Goal: Information Seeking & Learning: Learn about a topic

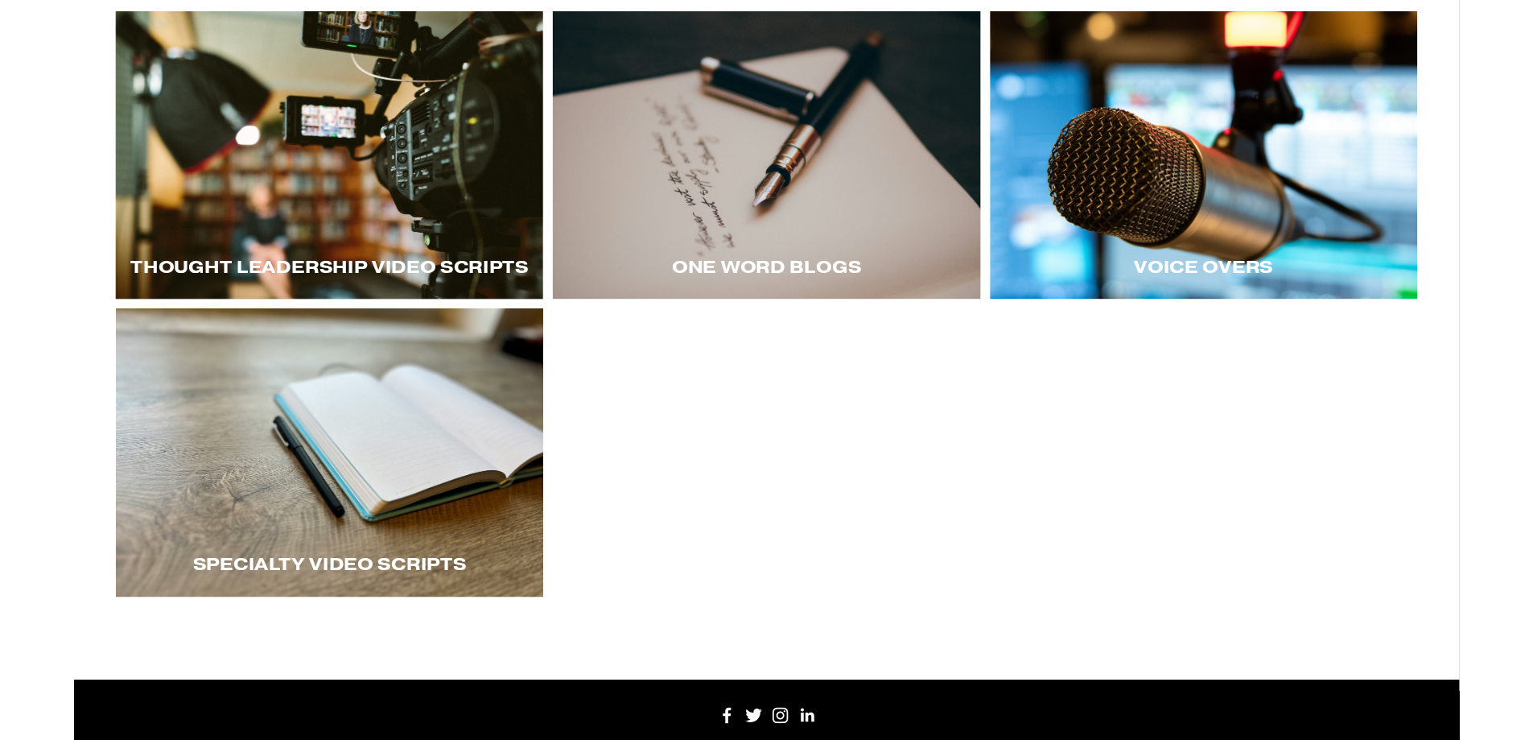
scroll to position [326, 0]
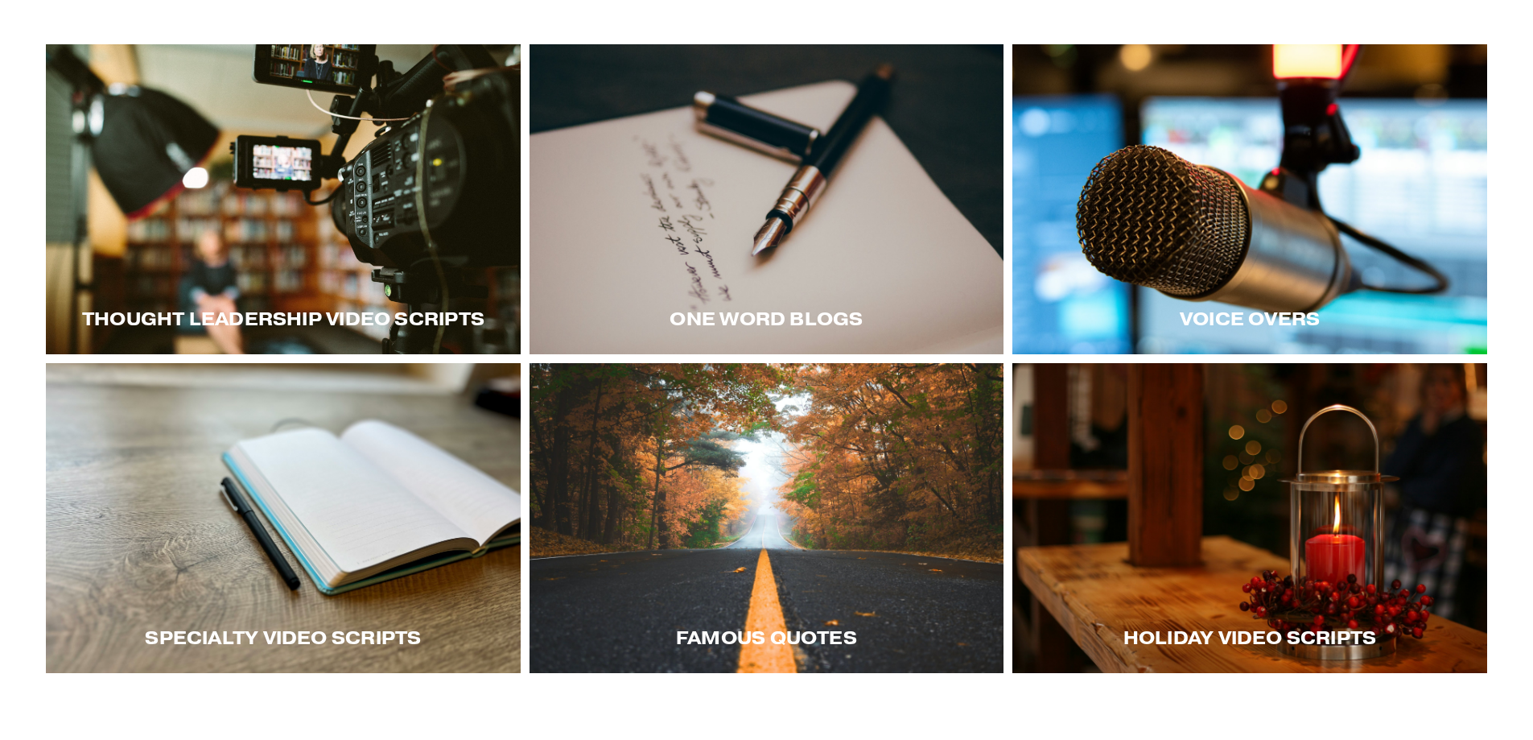
click at [359, 306] on div "Thought LEadership Video Scripts" at bounding box center [283, 318] width 475 height 71
click at [270, 159] on div at bounding box center [283, 199] width 475 height 310
click at [390, 266] on div at bounding box center [283, 199] width 475 height 310
click at [1287, 141] on div at bounding box center [1249, 199] width 475 height 310
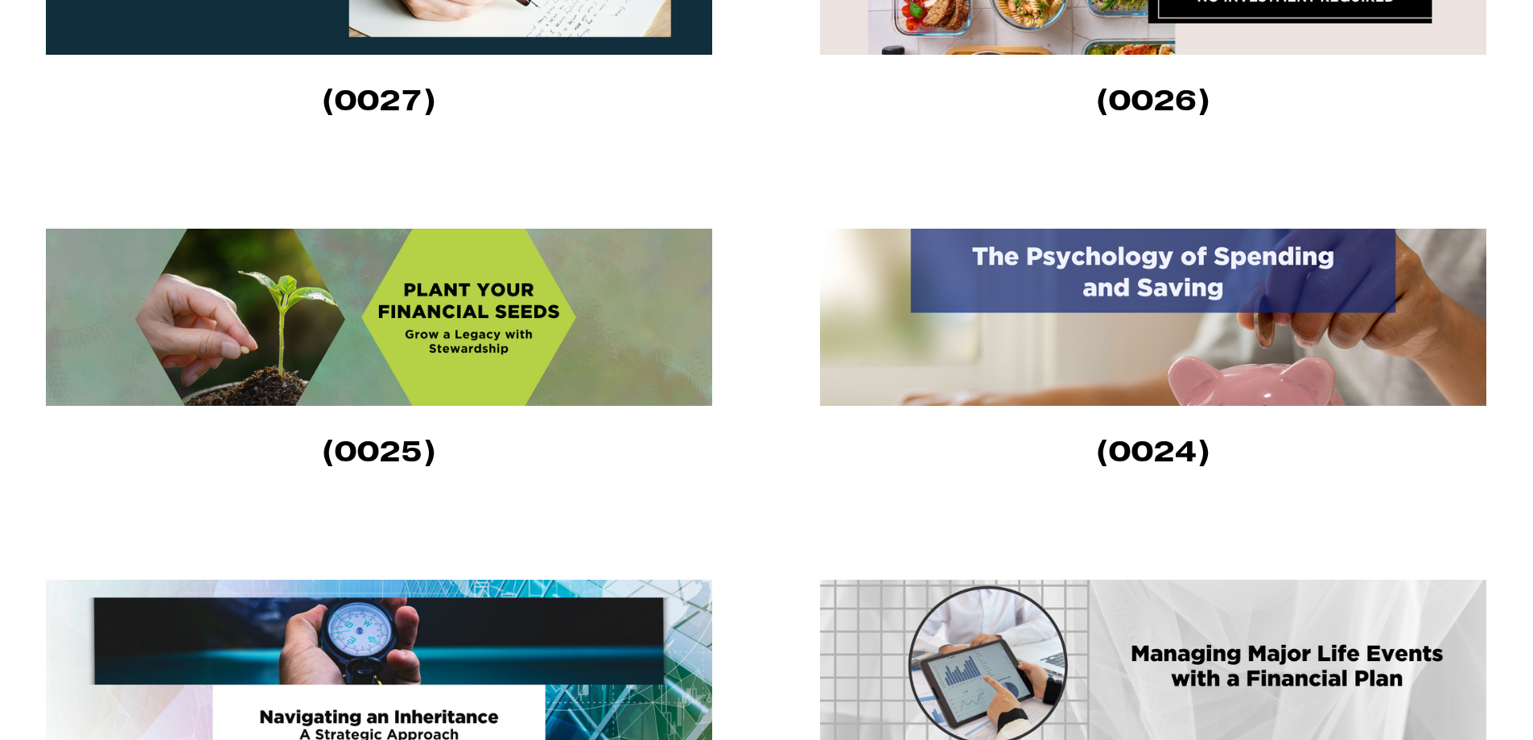
scroll to position [1207, 0]
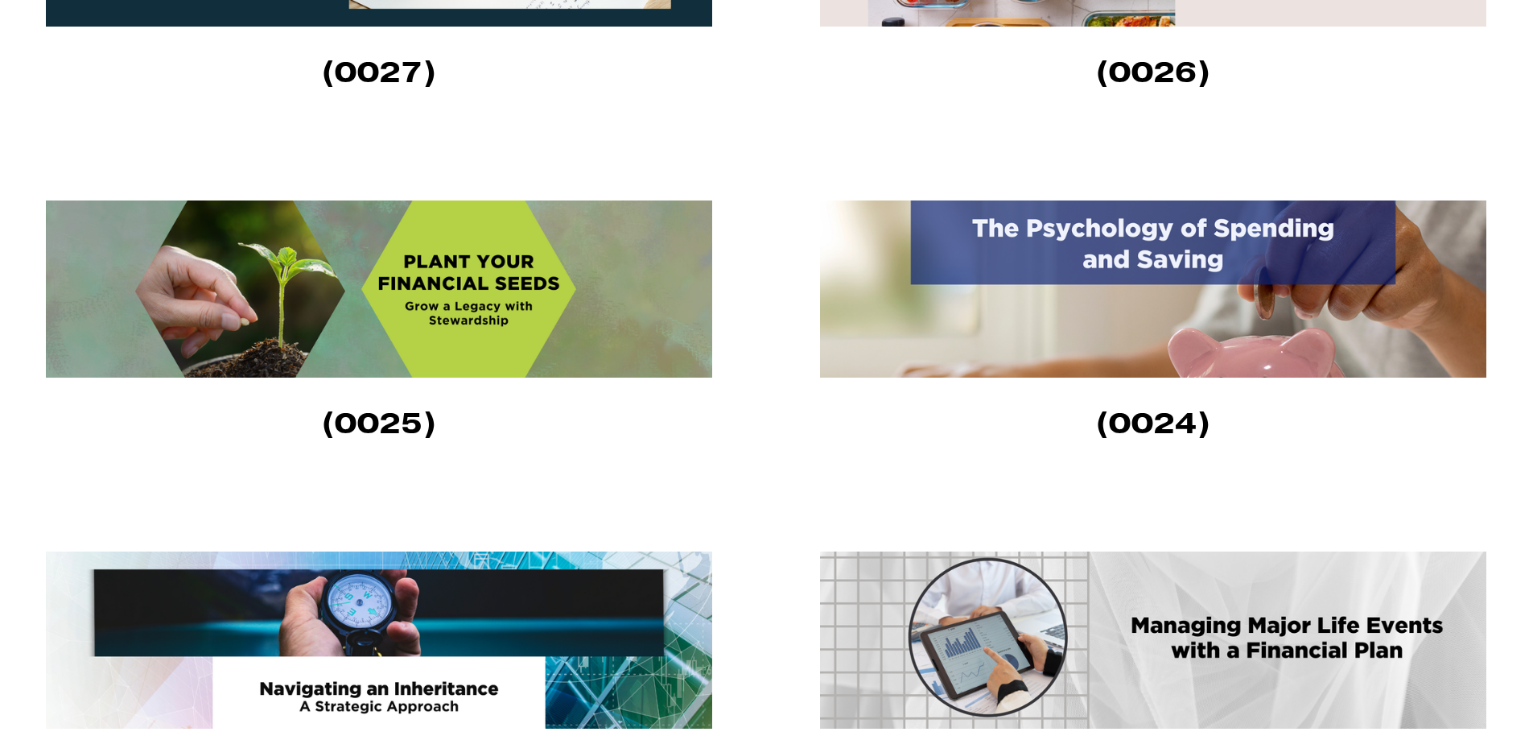
click at [575, 307] on img at bounding box center [379, 288] width 666 height 177
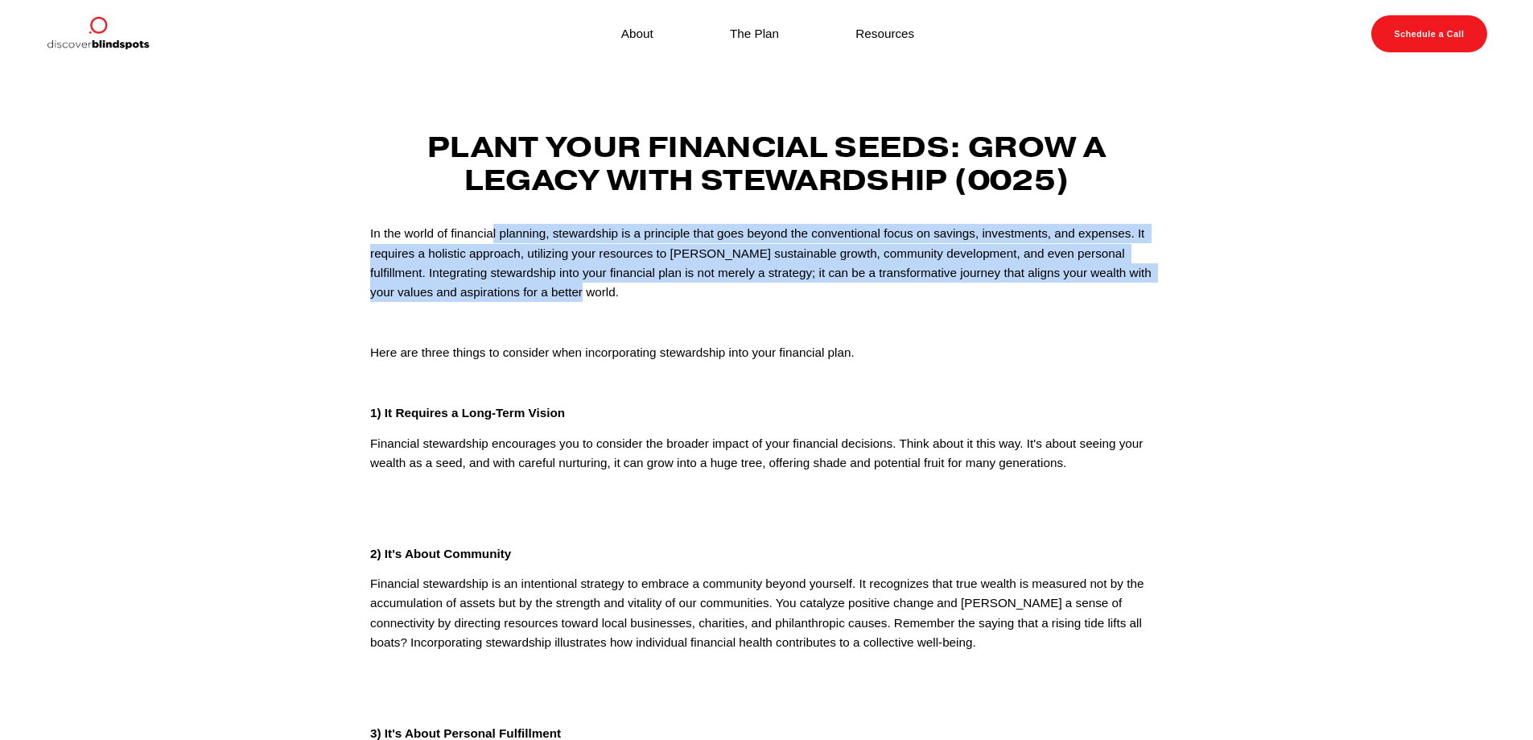
drag, startPoint x: 495, startPoint y: 232, endPoint x: 1153, endPoint y: 292, distance: 661.1
click at [1153, 292] on p "In the world of financial planning, stewardship is a principle that goes beyond…" at bounding box center [766, 263] width 793 height 79
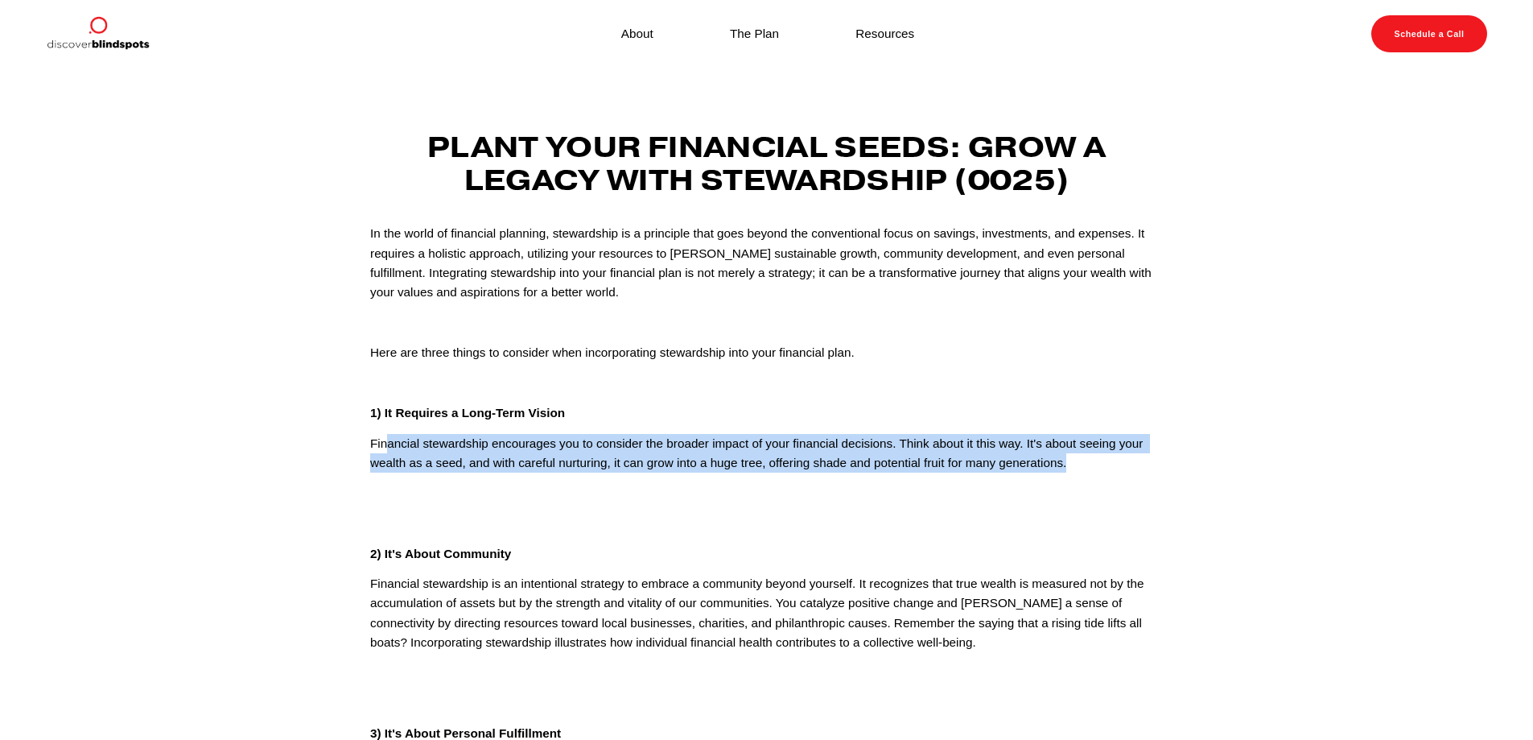
drag, startPoint x: 385, startPoint y: 435, endPoint x: 1099, endPoint y: 460, distance: 713.4
click at [1099, 460] on p "Financial stewardship encourages you to consider the broader impact of your fin…" at bounding box center [766, 453] width 793 height 39
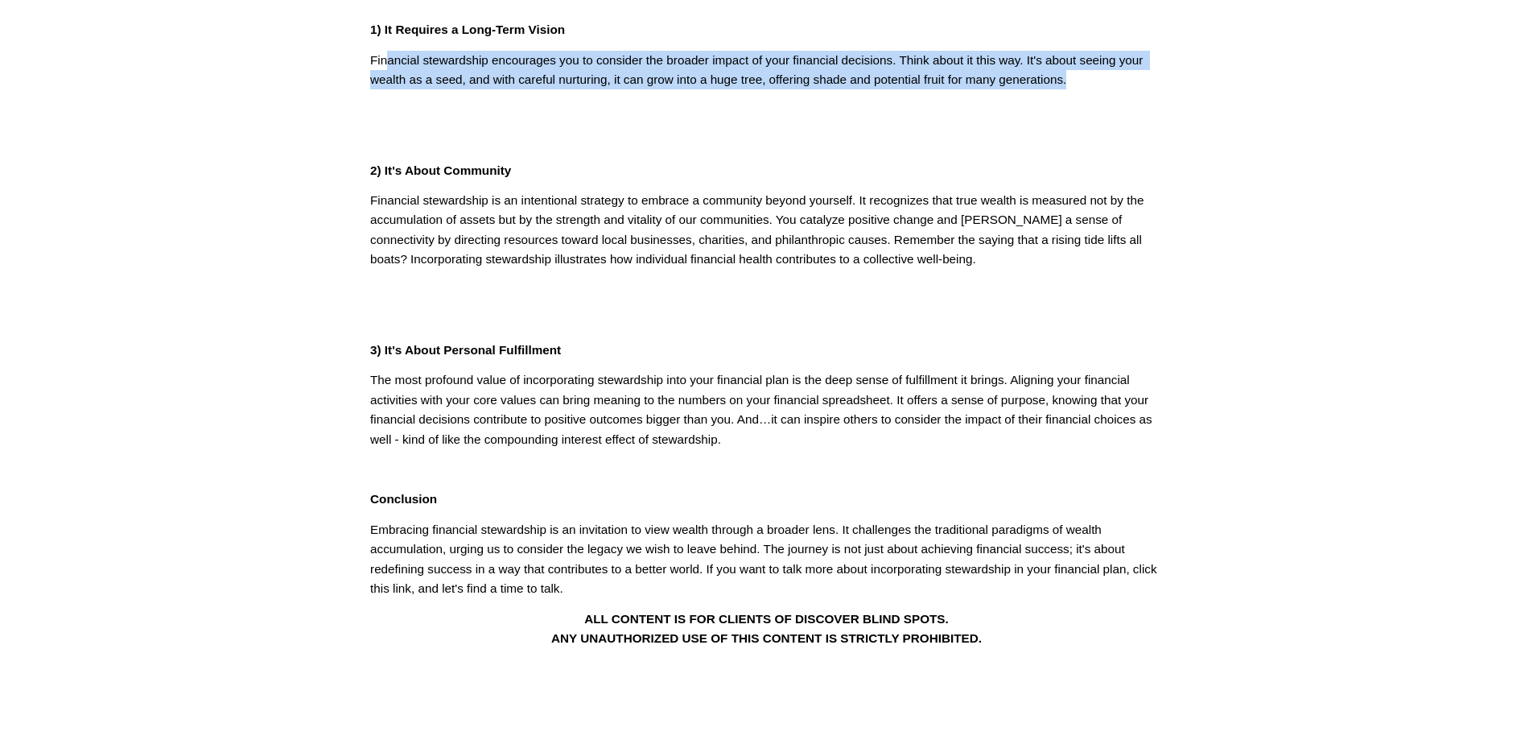
scroll to position [402, 0]
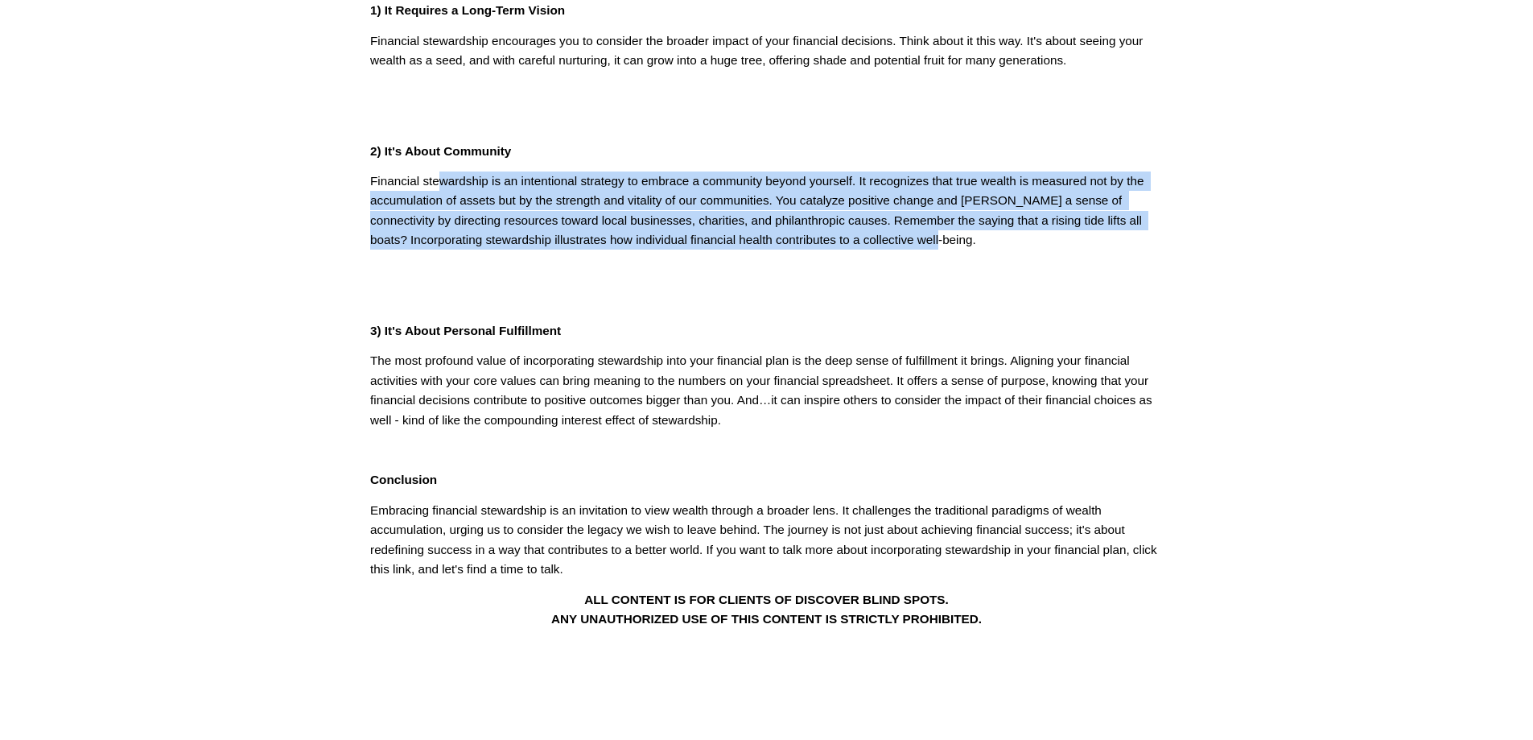
drag, startPoint x: 441, startPoint y: 181, endPoint x: 1000, endPoint y: 242, distance: 562.7
click at [1000, 242] on p "Financial stewardship is an intentional strategy to embrace a community beyond …" at bounding box center [766, 210] width 793 height 79
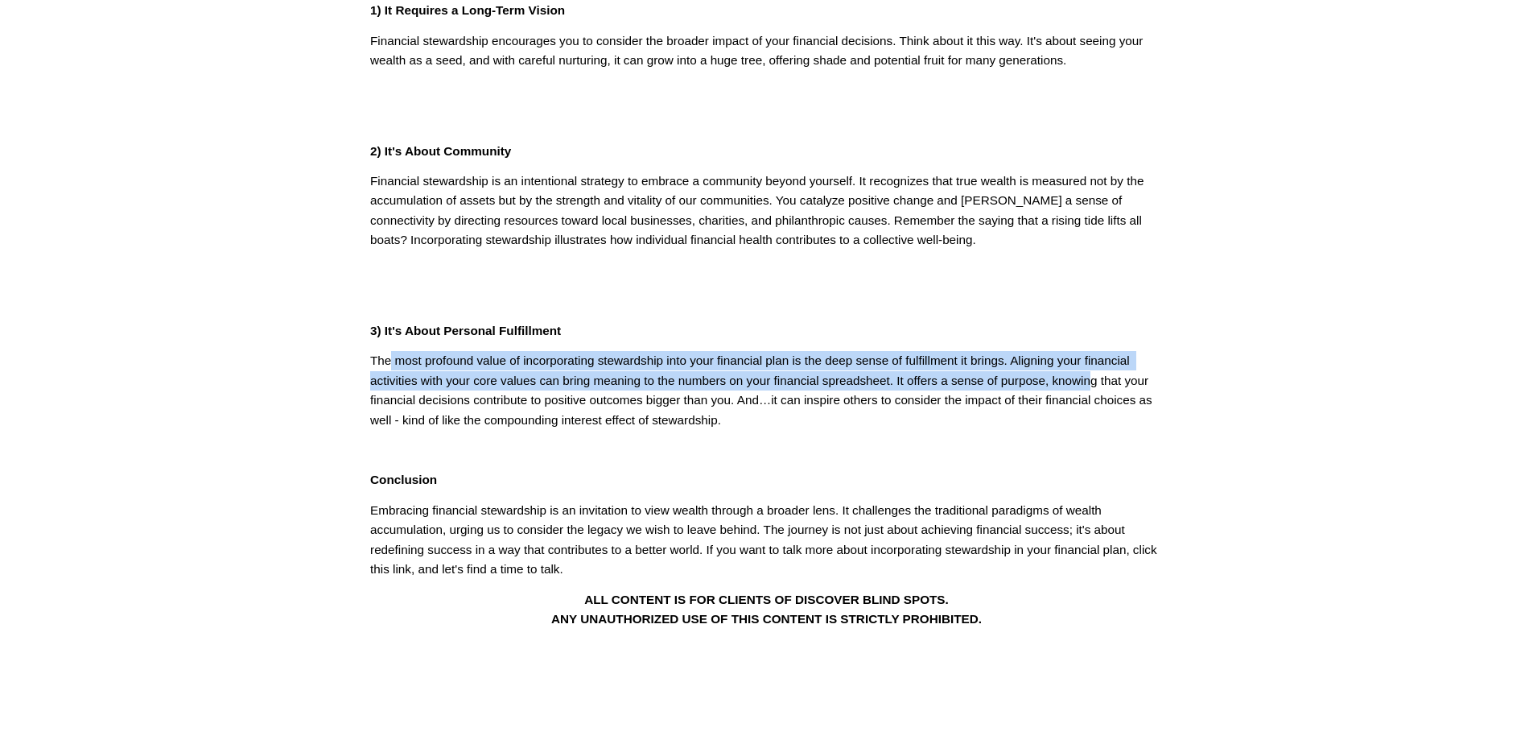
drag, startPoint x: 390, startPoint y: 361, endPoint x: 1093, endPoint y: 377, distance: 703.6
click at [1093, 377] on p "The most profound value of incorporating stewardship into your financial plan i…" at bounding box center [766, 390] width 793 height 79
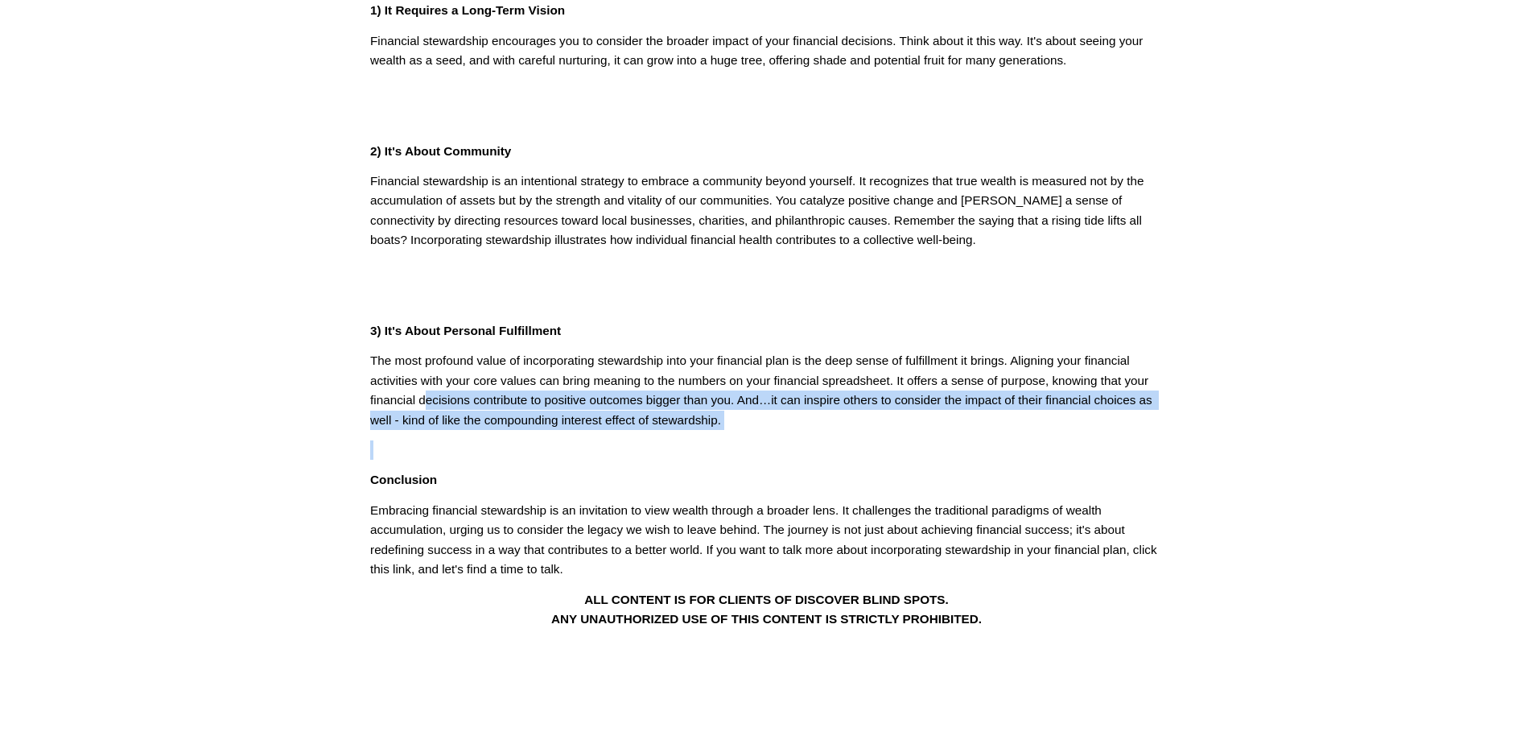
drag, startPoint x: 423, startPoint y: 398, endPoint x: 726, endPoint y: 443, distance: 306.7
click at [726, 443] on div "In the world of financial planning, stewardship is a principle that goes beyond…" at bounding box center [766, 225] width 793 height 808
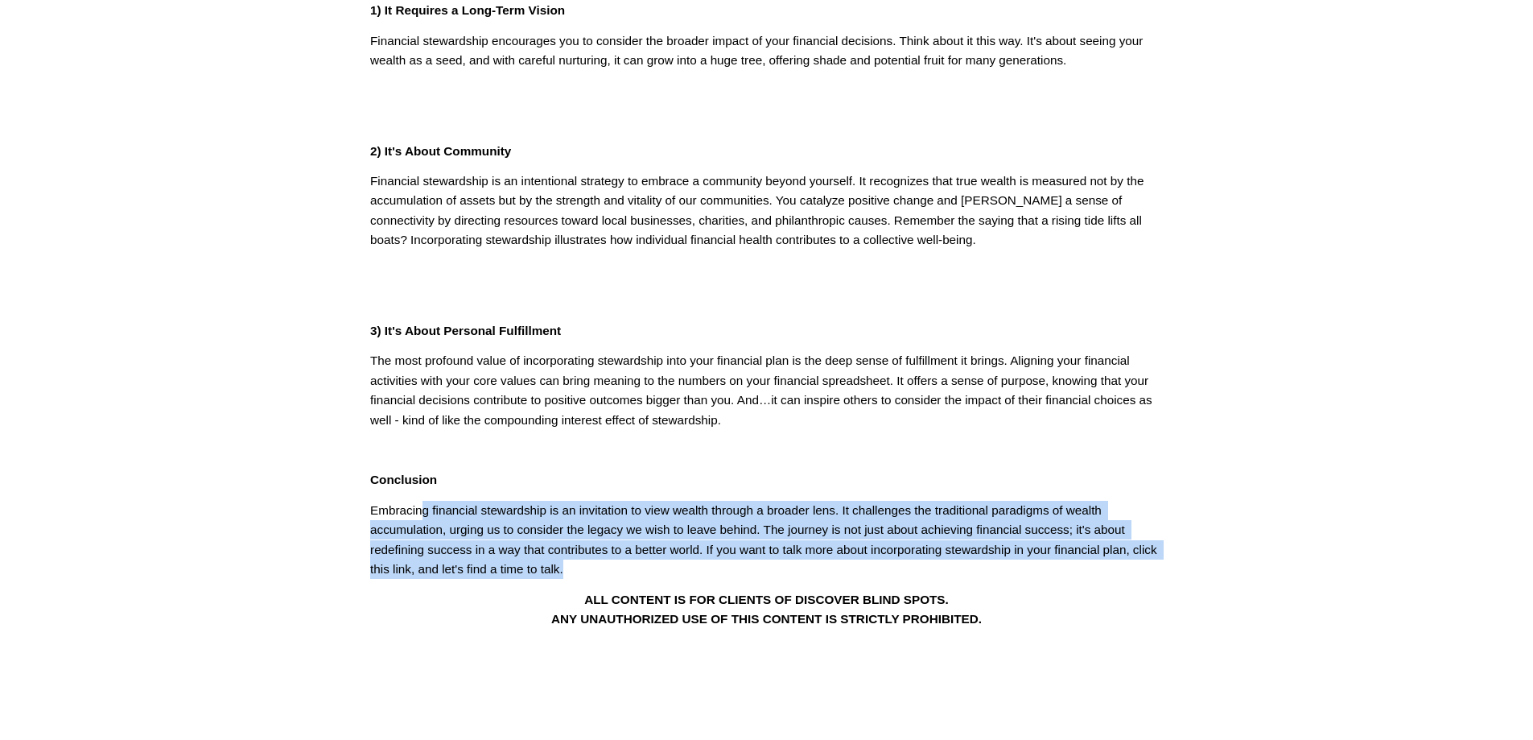
drag, startPoint x: 423, startPoint y: 508, endPoint x: 1093, endPoint y: 562, distance: 672.5
click at [1093, 562] on p "Embracing financial stewardship is an invitation to view wealth through a broad…" at bounding box center [766, 540] width 793 height 79
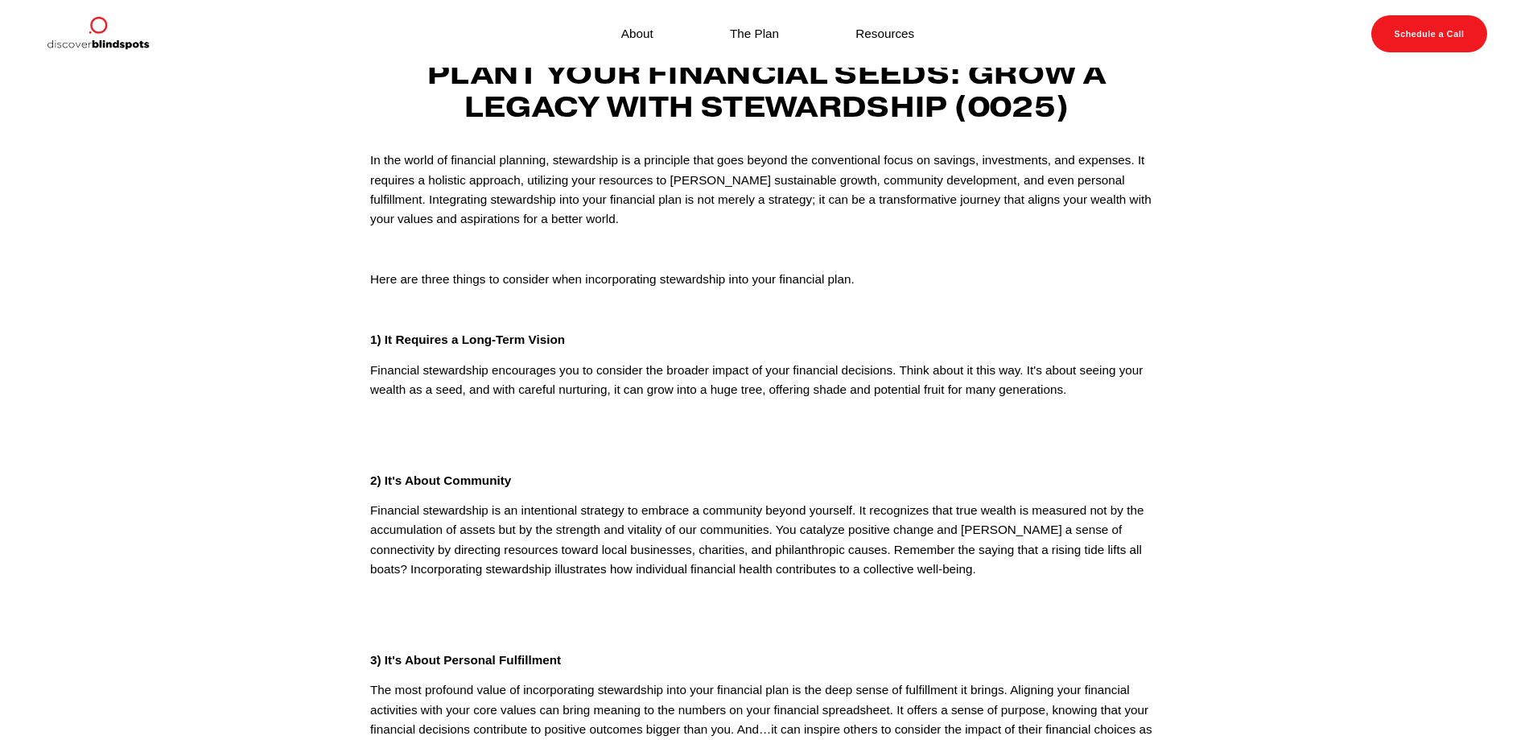
scroll to position [0, 0]
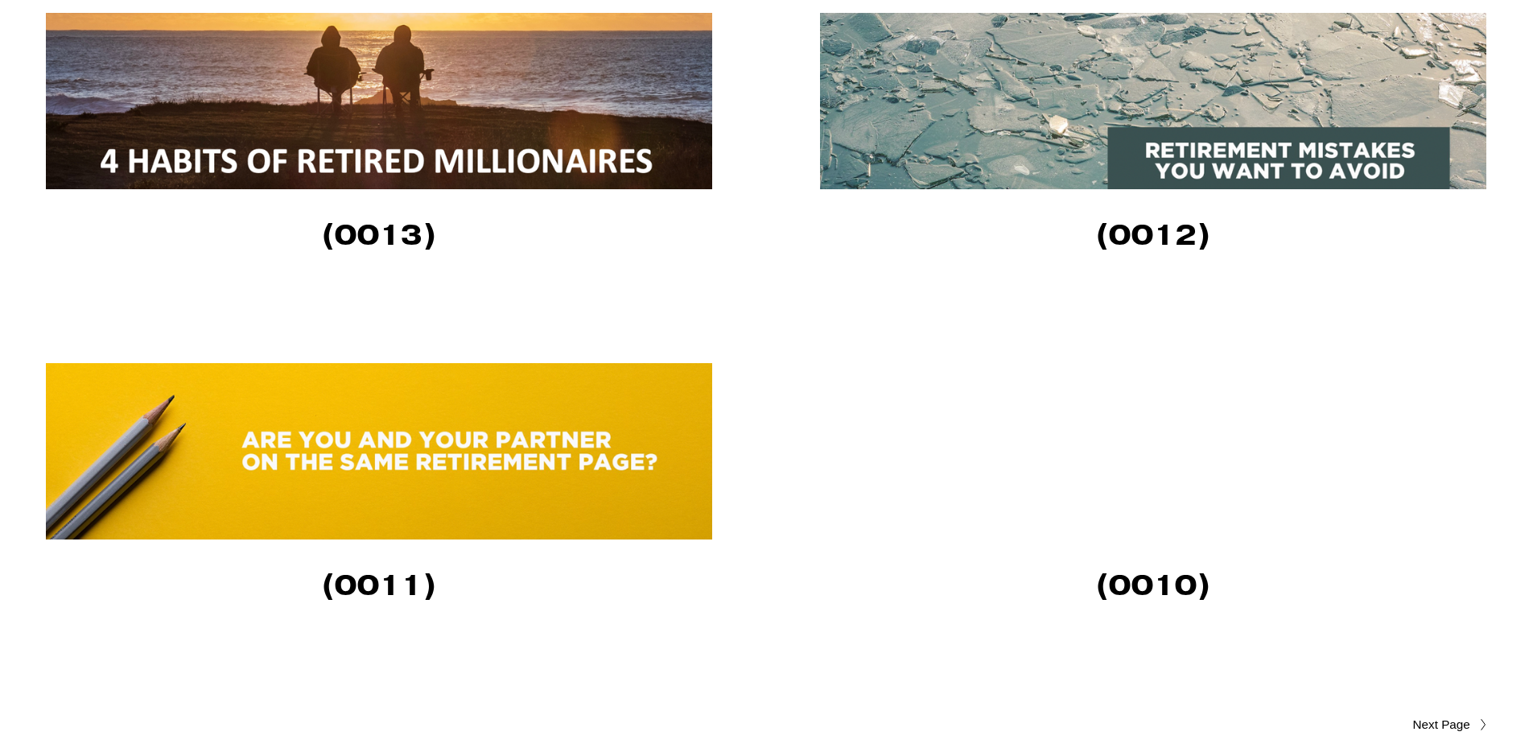
scroll to position [3541, 0]
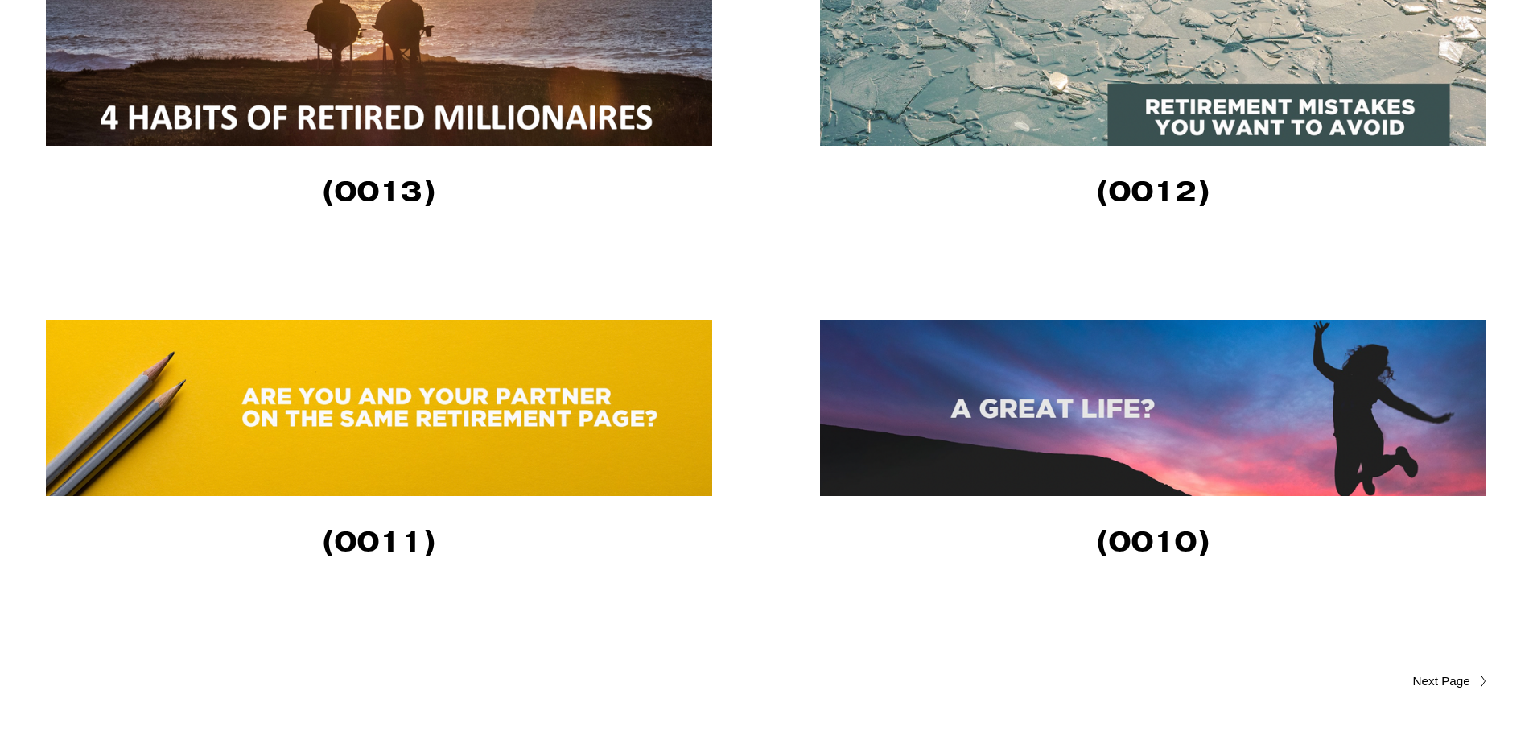
click at [512, 52] on img at bounding box center [379, 57] width 666 height 176
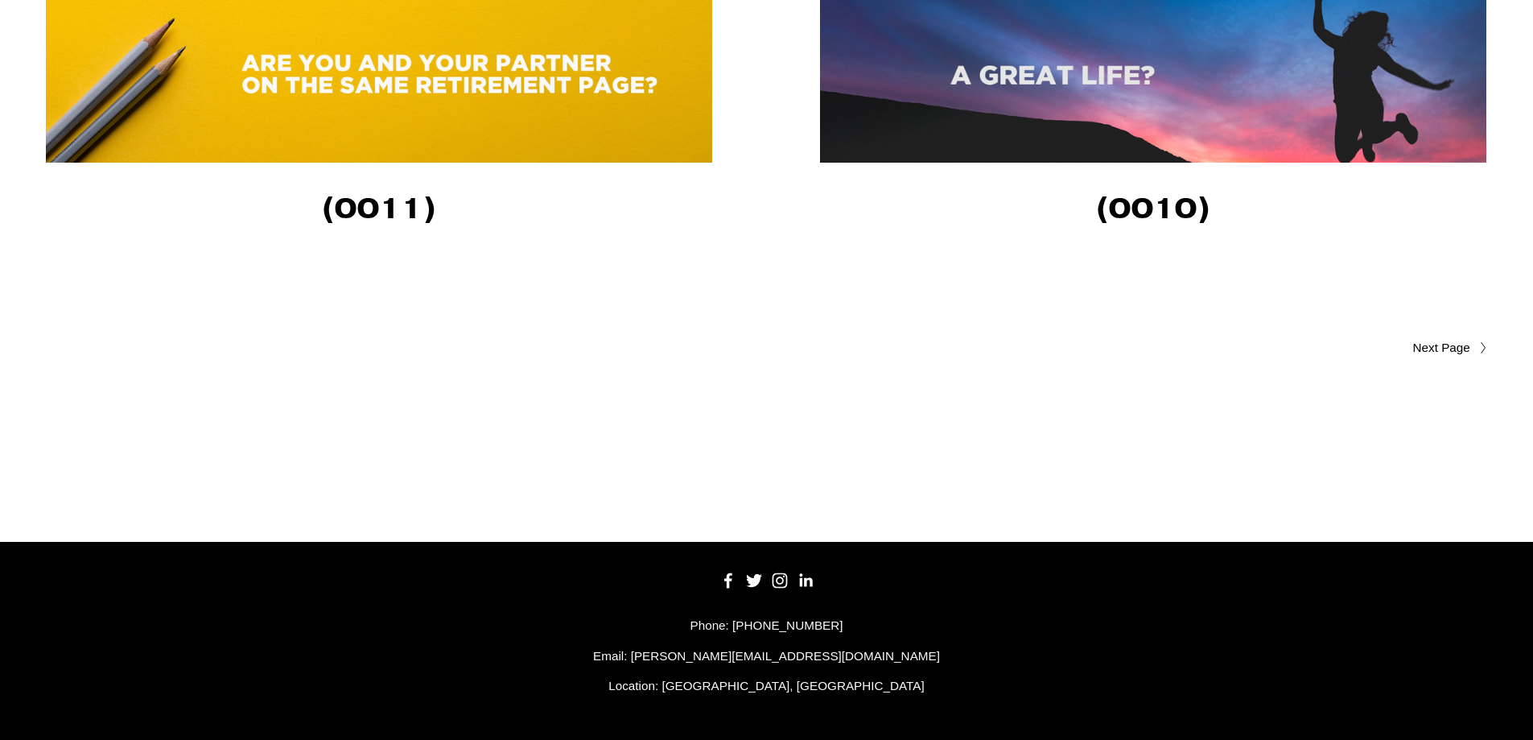
scroll to position [3882, 0]
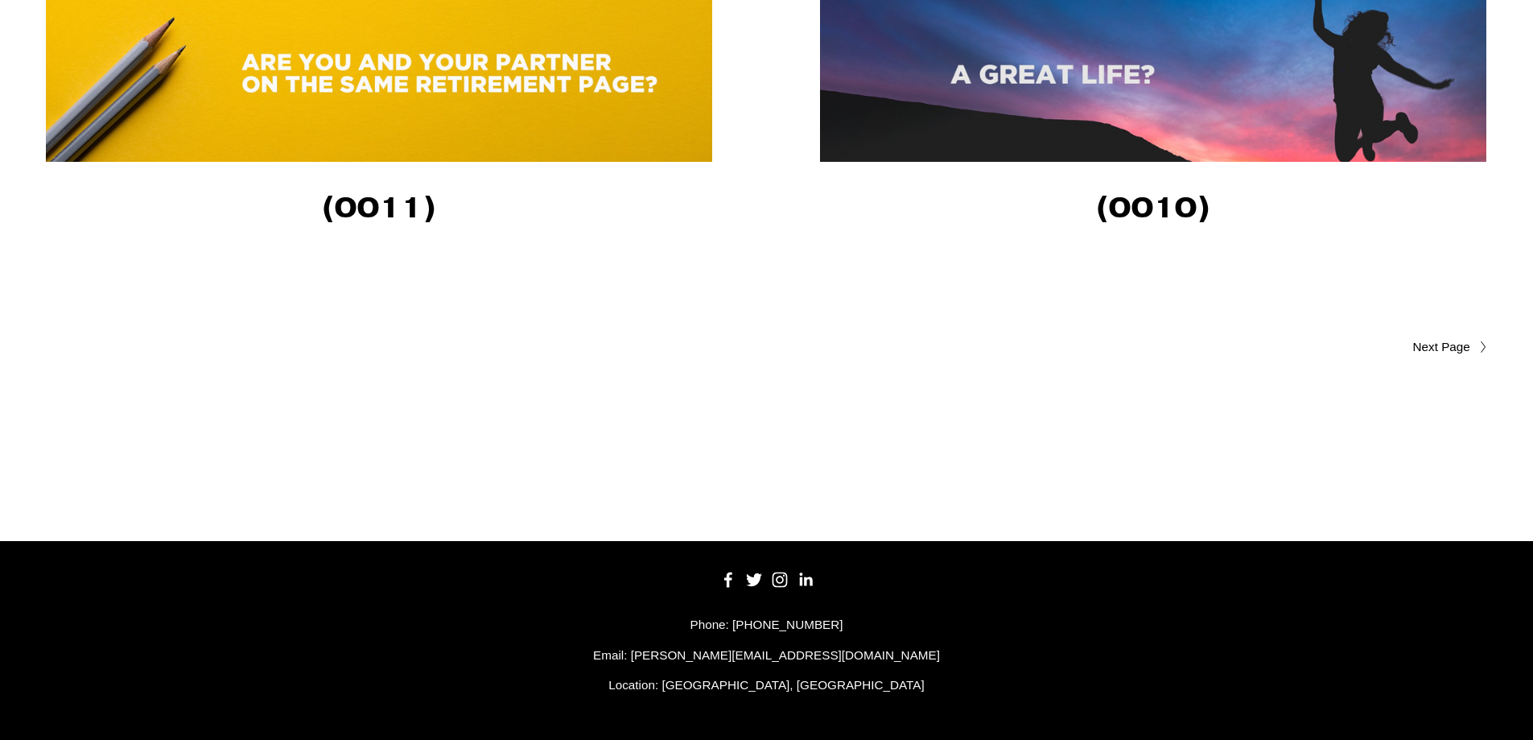
click at [1463, 346] on span "Older Posts" at bounding box center [1410, 346] width 122 height 19
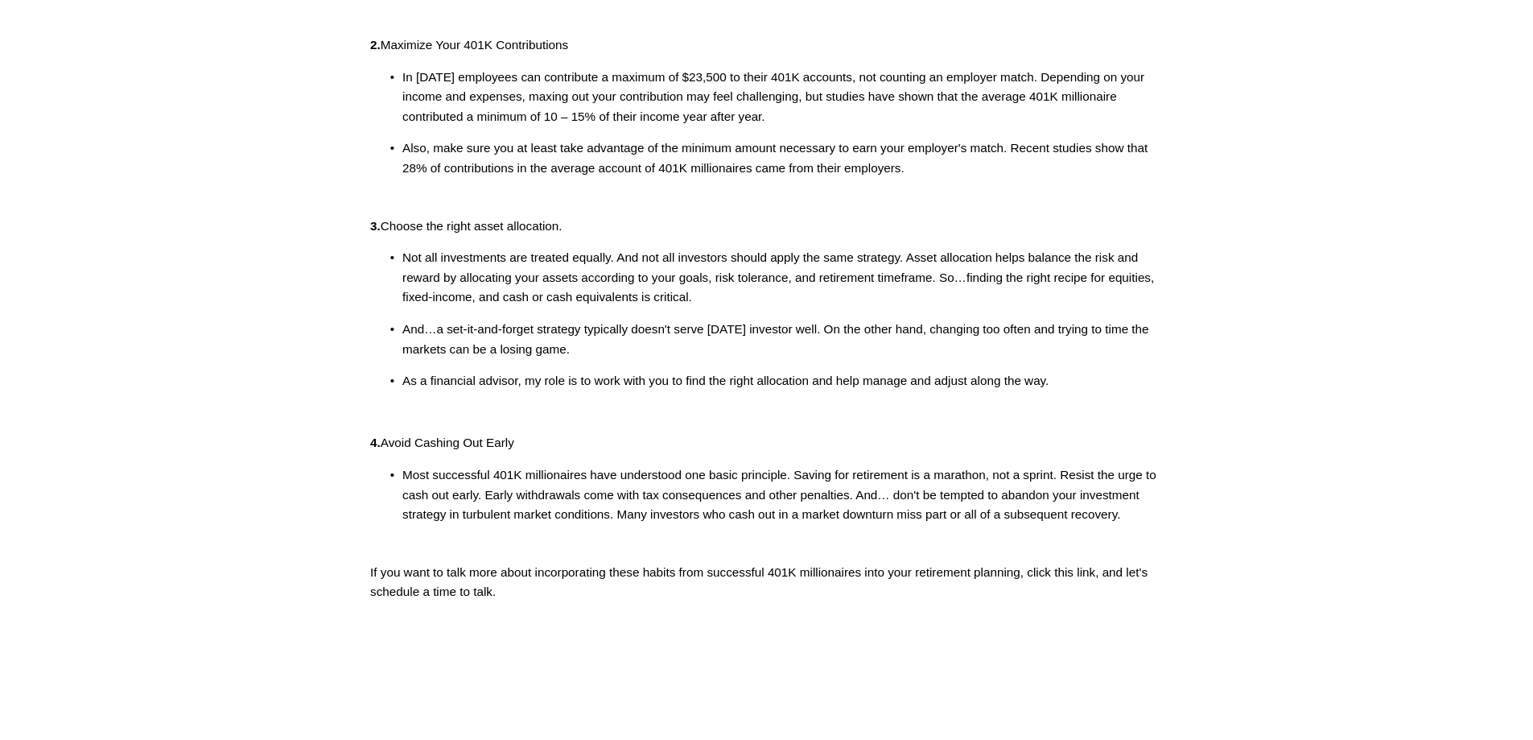
scroll to position [483, 0]
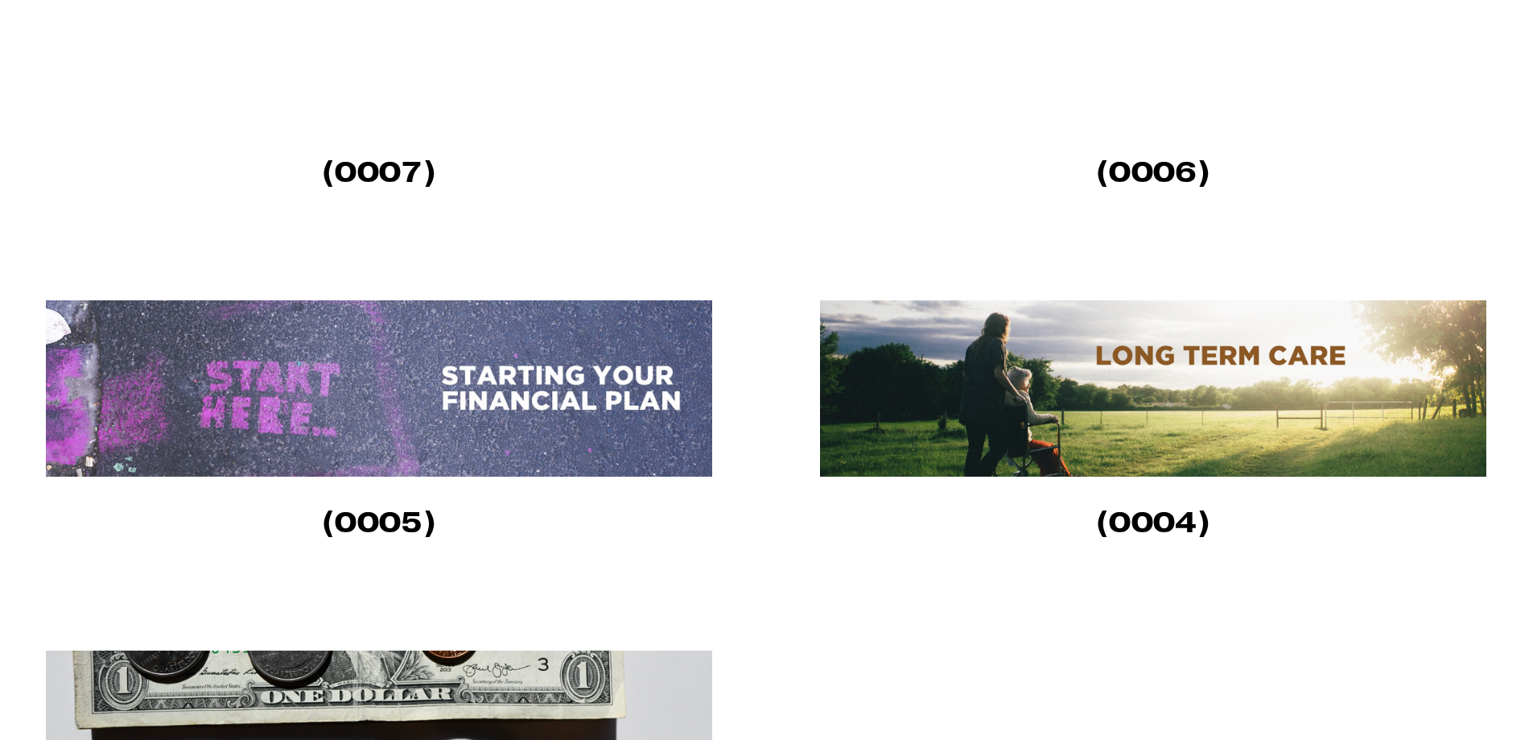
scroll to position [1127, 0]
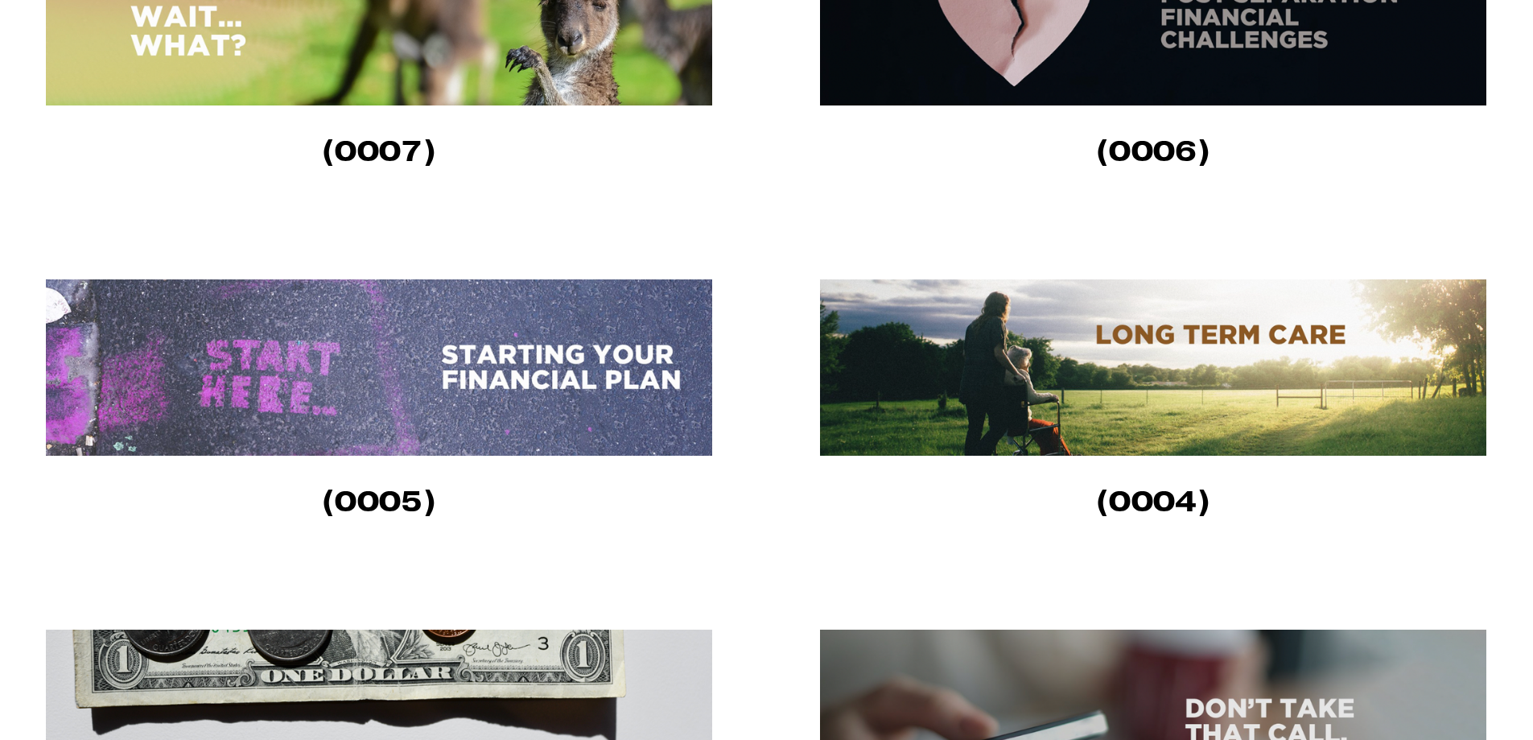
click at [348, 361] on img at bounding box center [379, 367] width 666 height 176
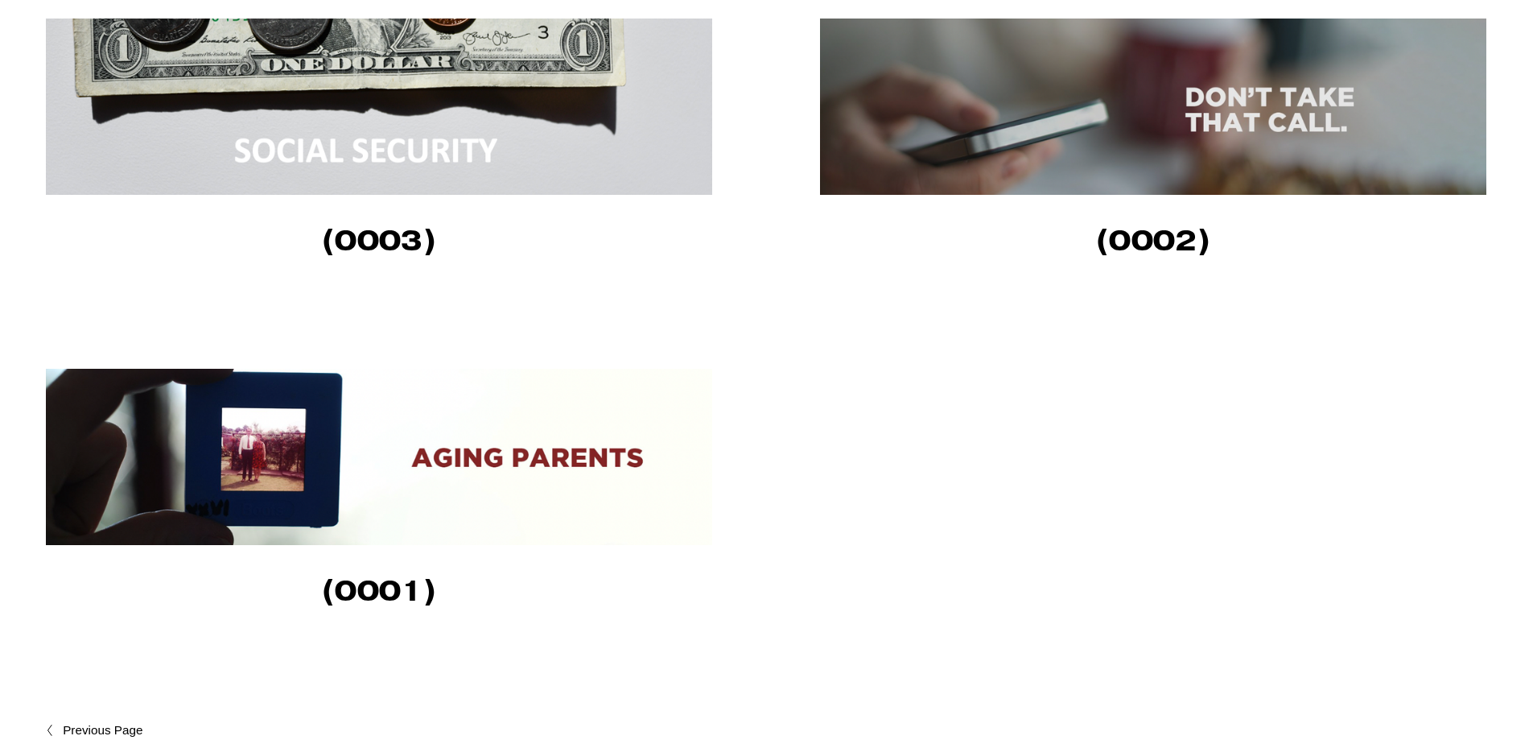
scroll to position [1771, 0]
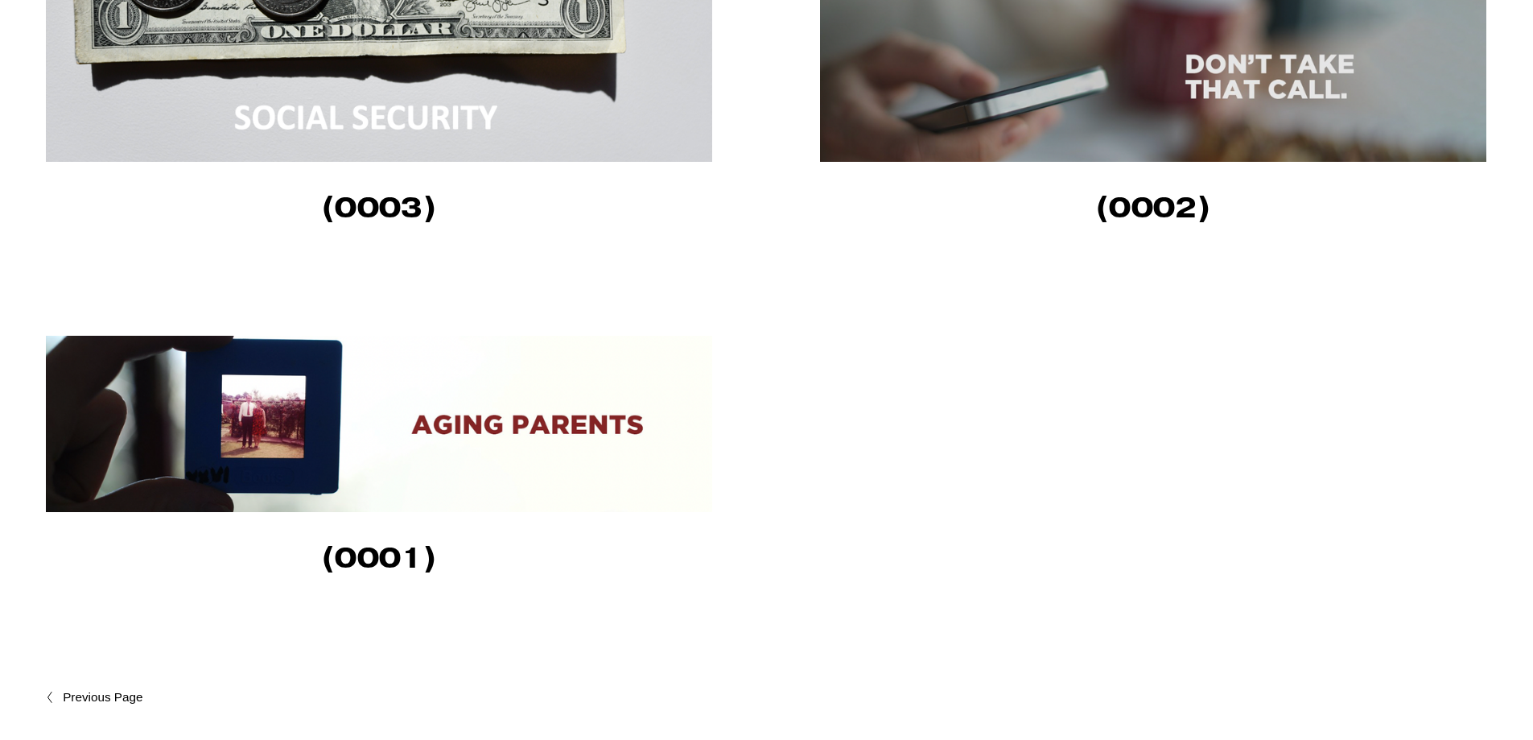
click at [256, 445] on img at bounding box center [379, 424] width 666 height 176
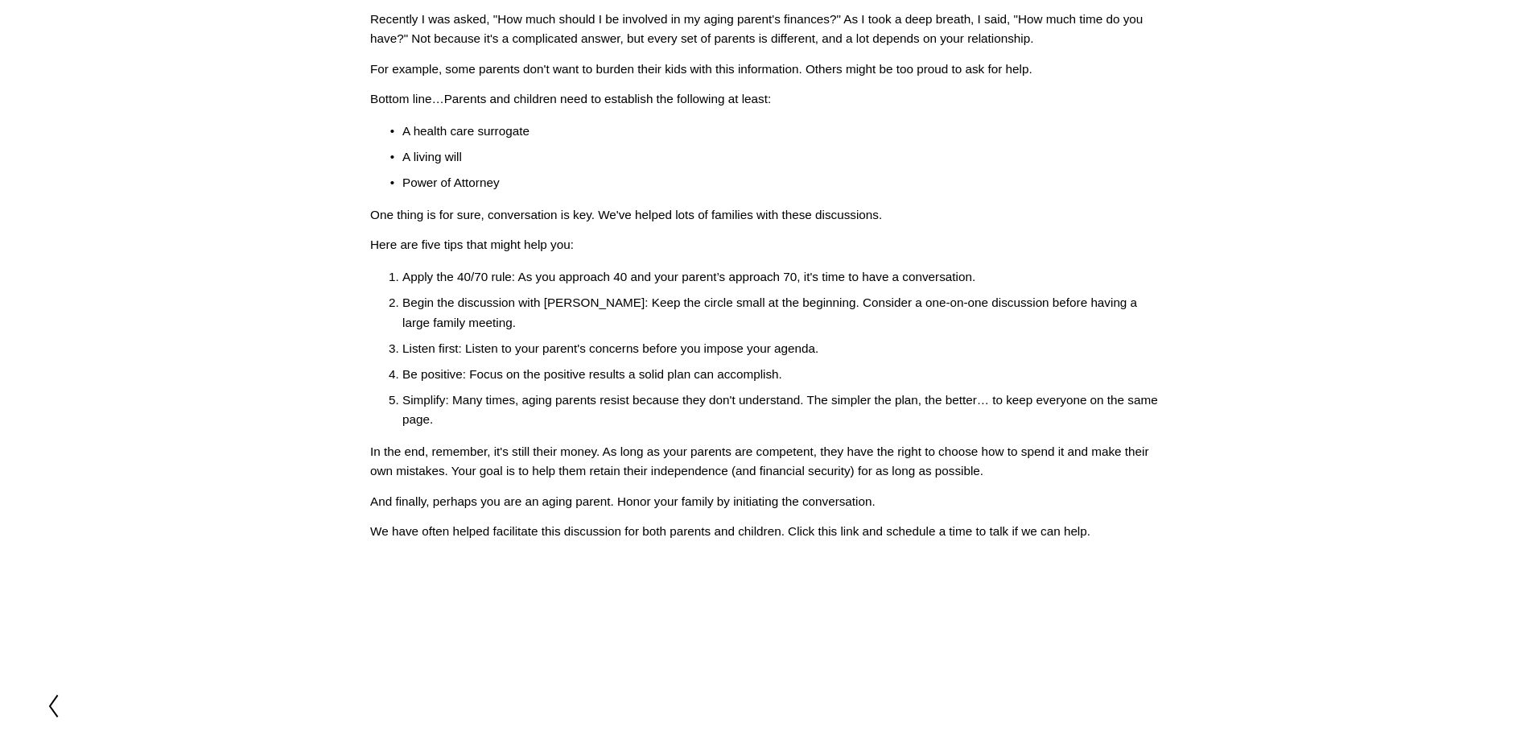
scroll to position [182, 0]
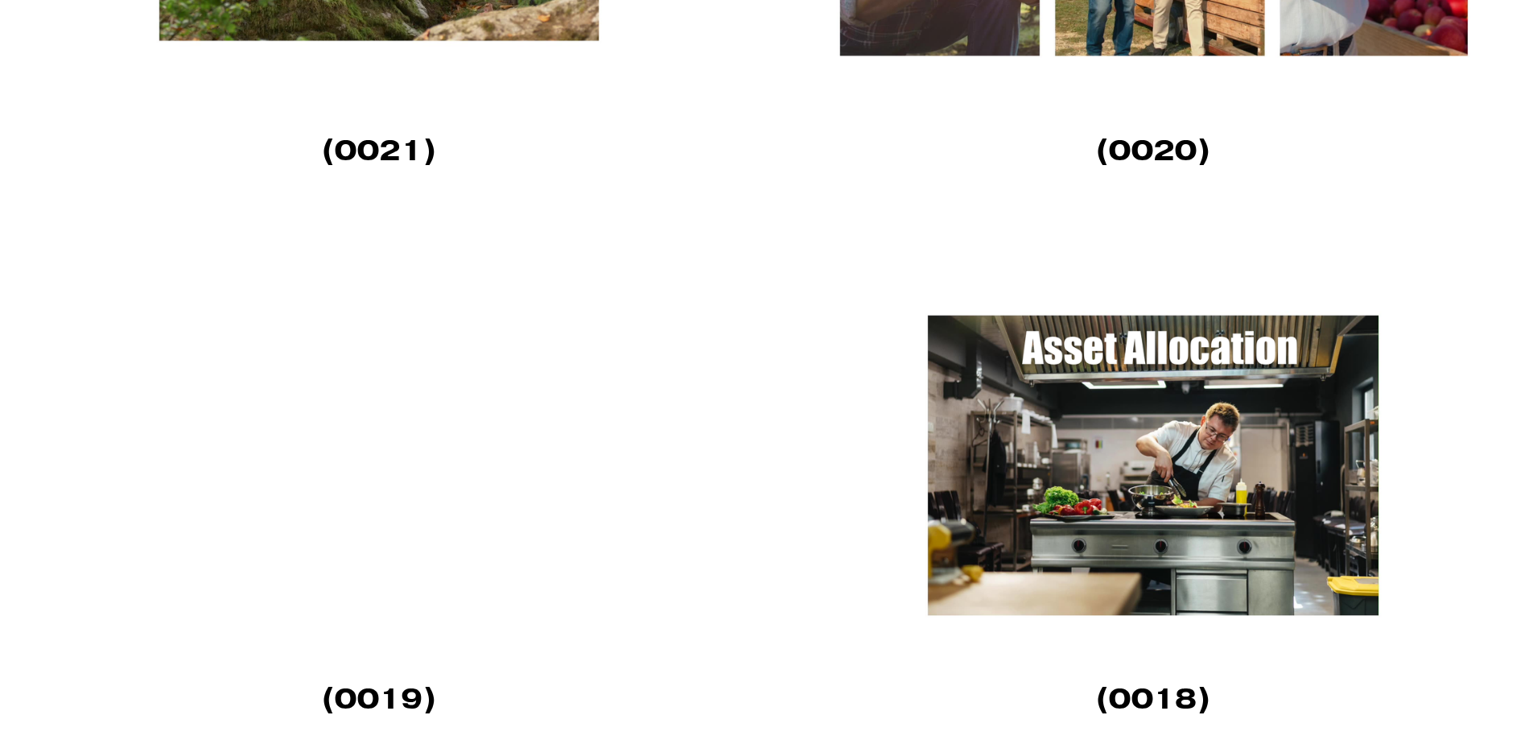
scroll to position [3020, 0]
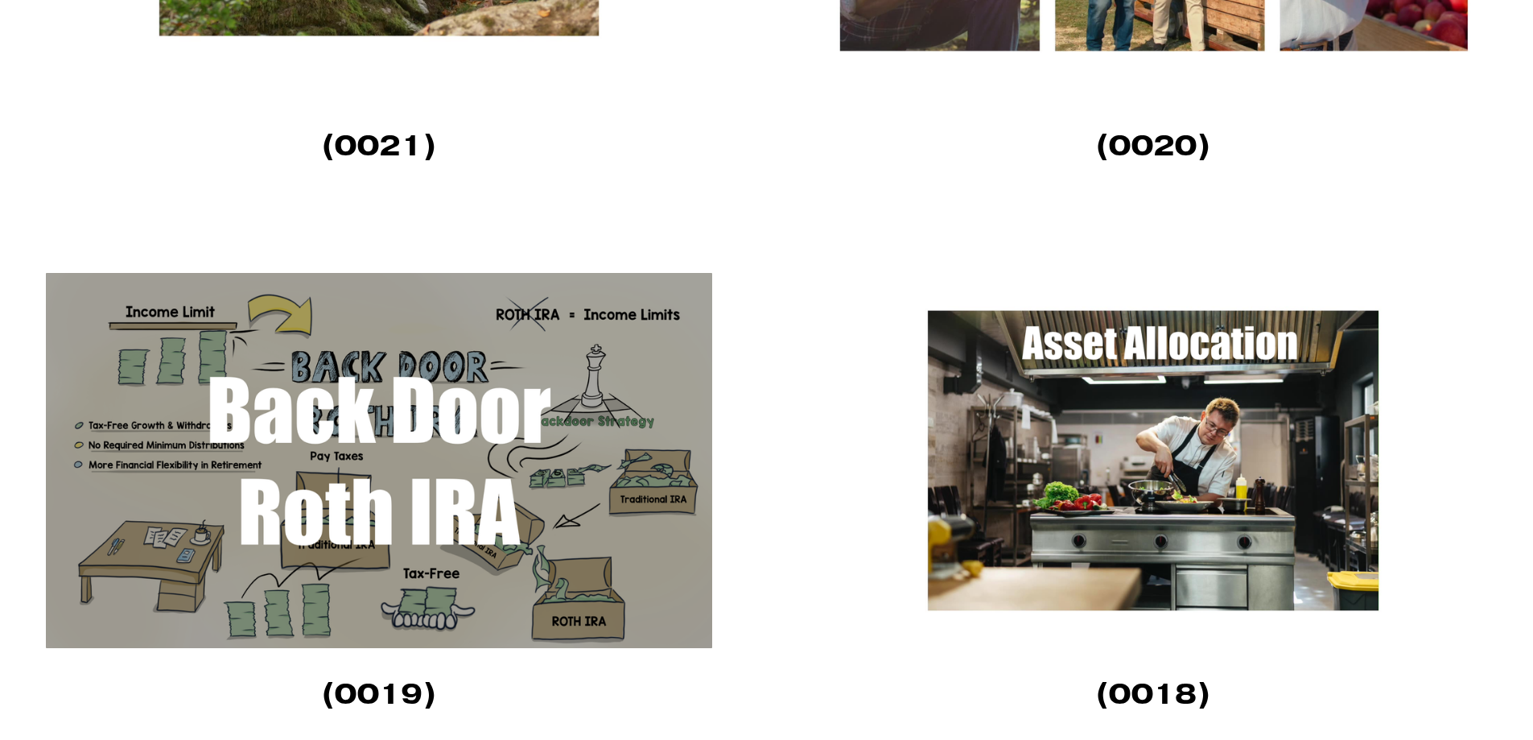
click at [532, 453] on img at bounding box center [379, 460] width 666 height 375
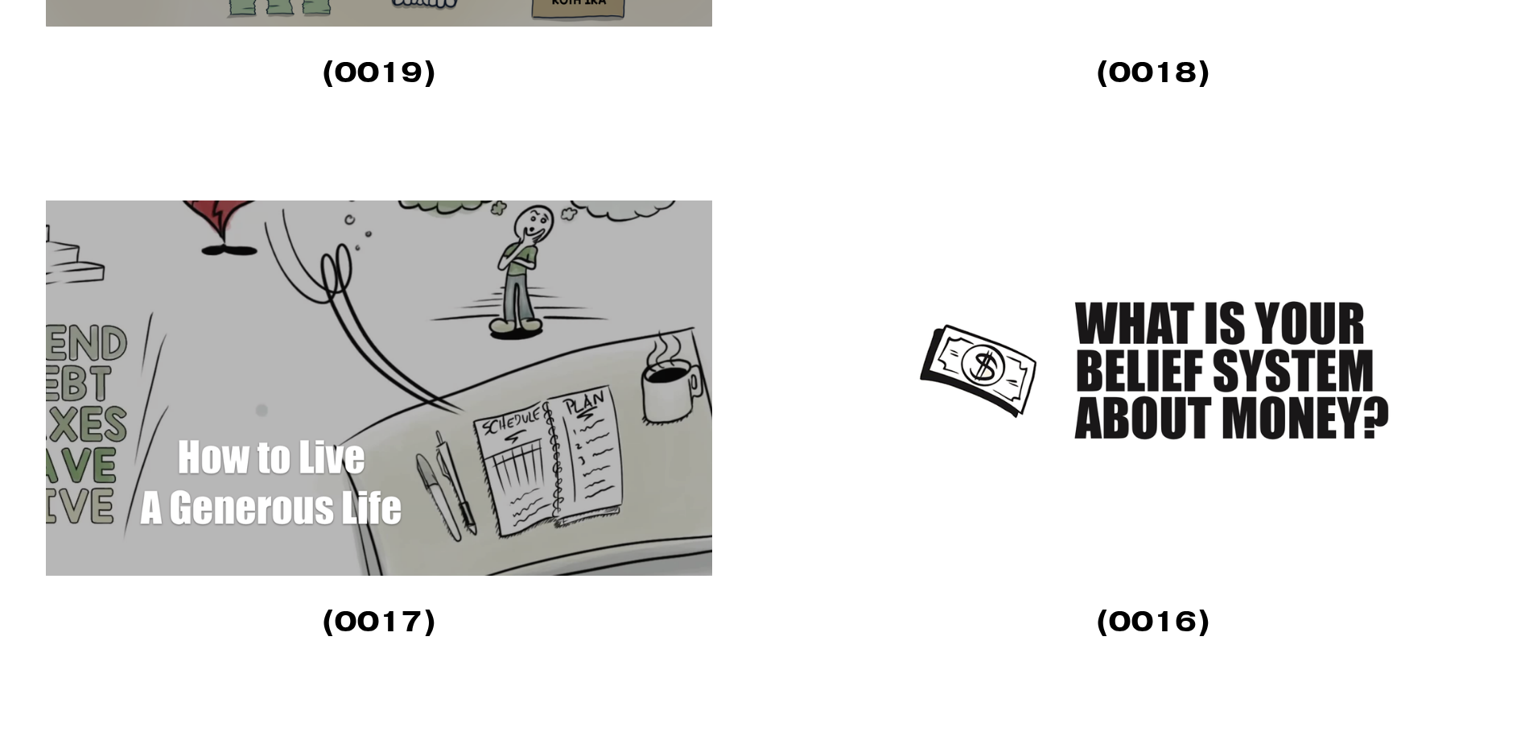
scroll to position [3642, 0]
click at [446, 384] on img at bounding box center [379, 387] width 666 height 375
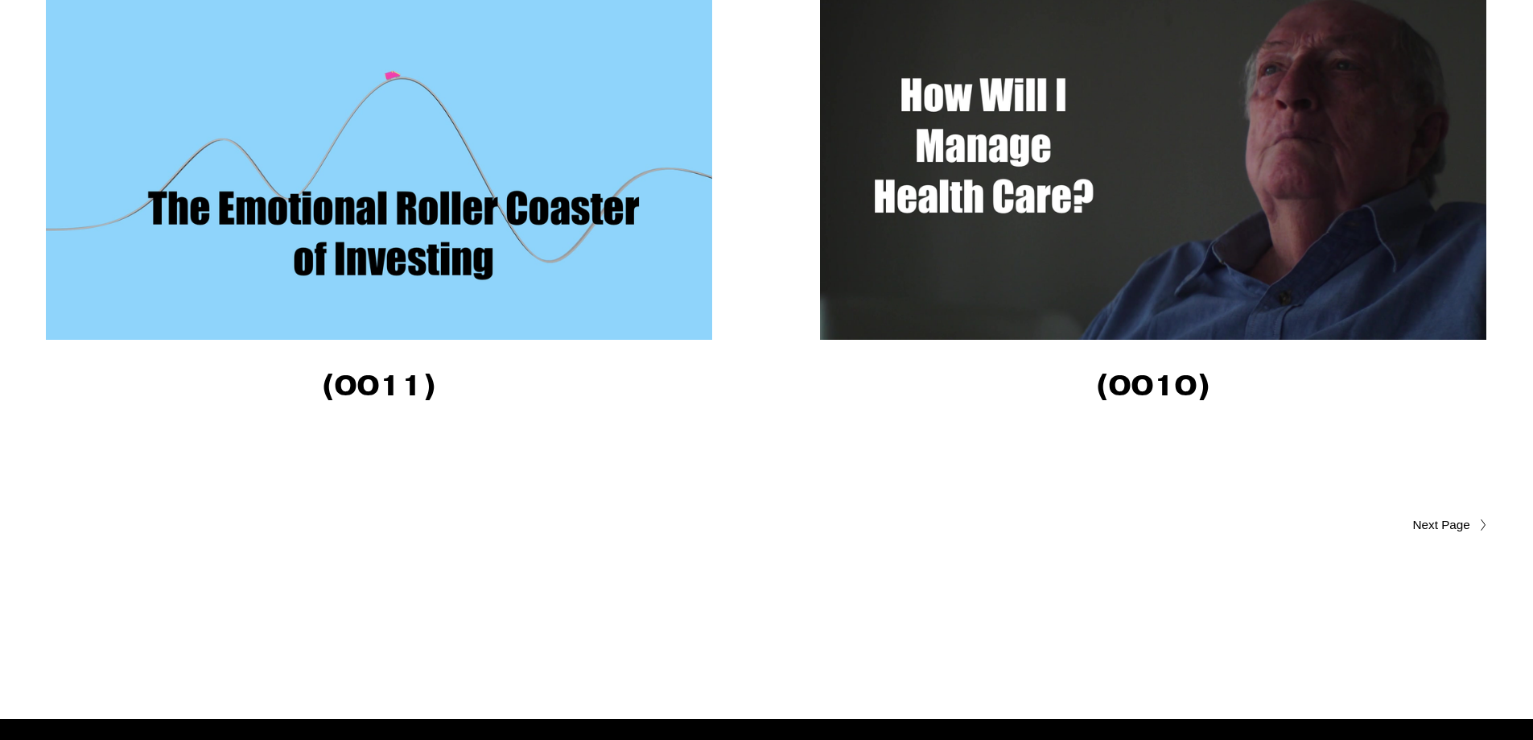
scroll to position [5708, 0]
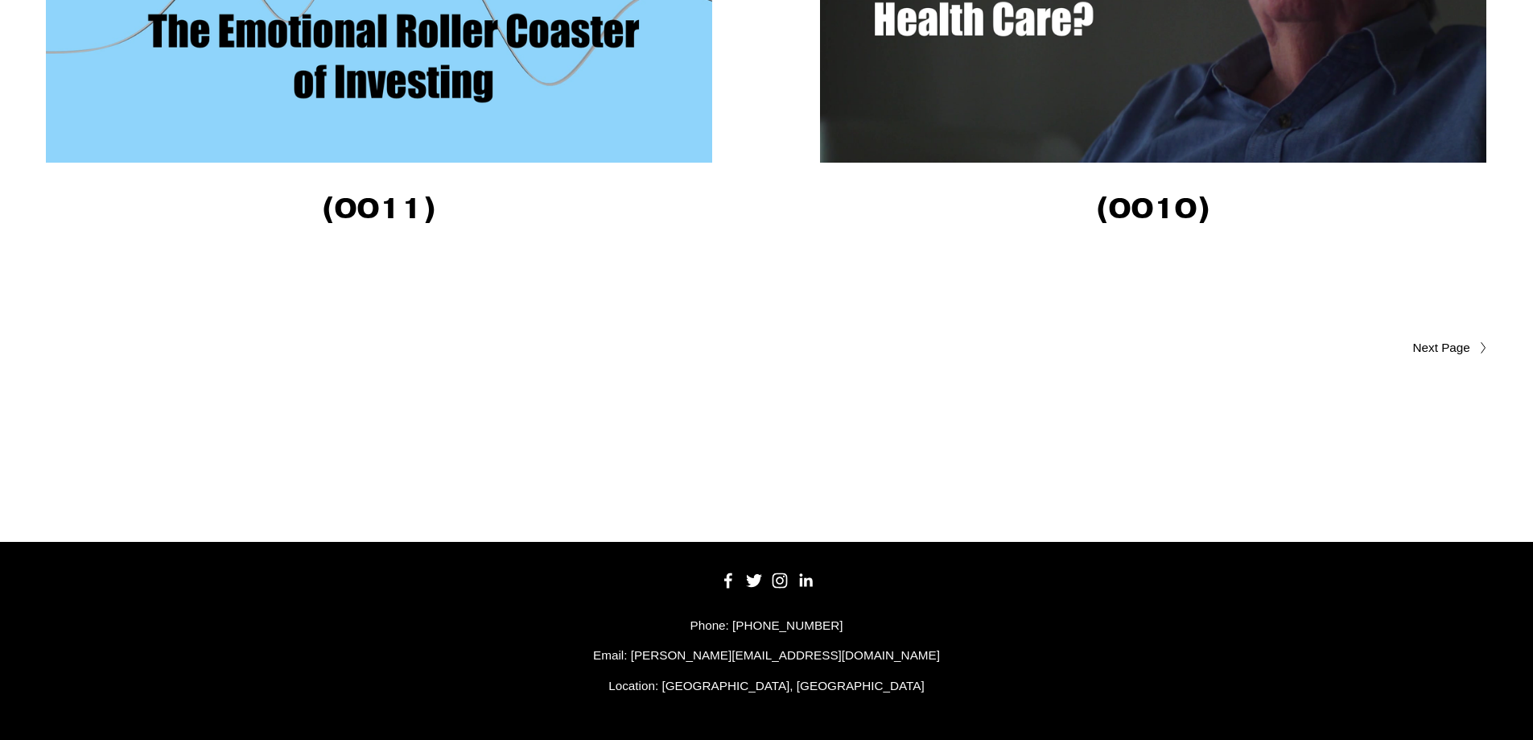
click at [1454, 350] on span "Older Posts" at bounding box center [1410, 347] width 122 height 19
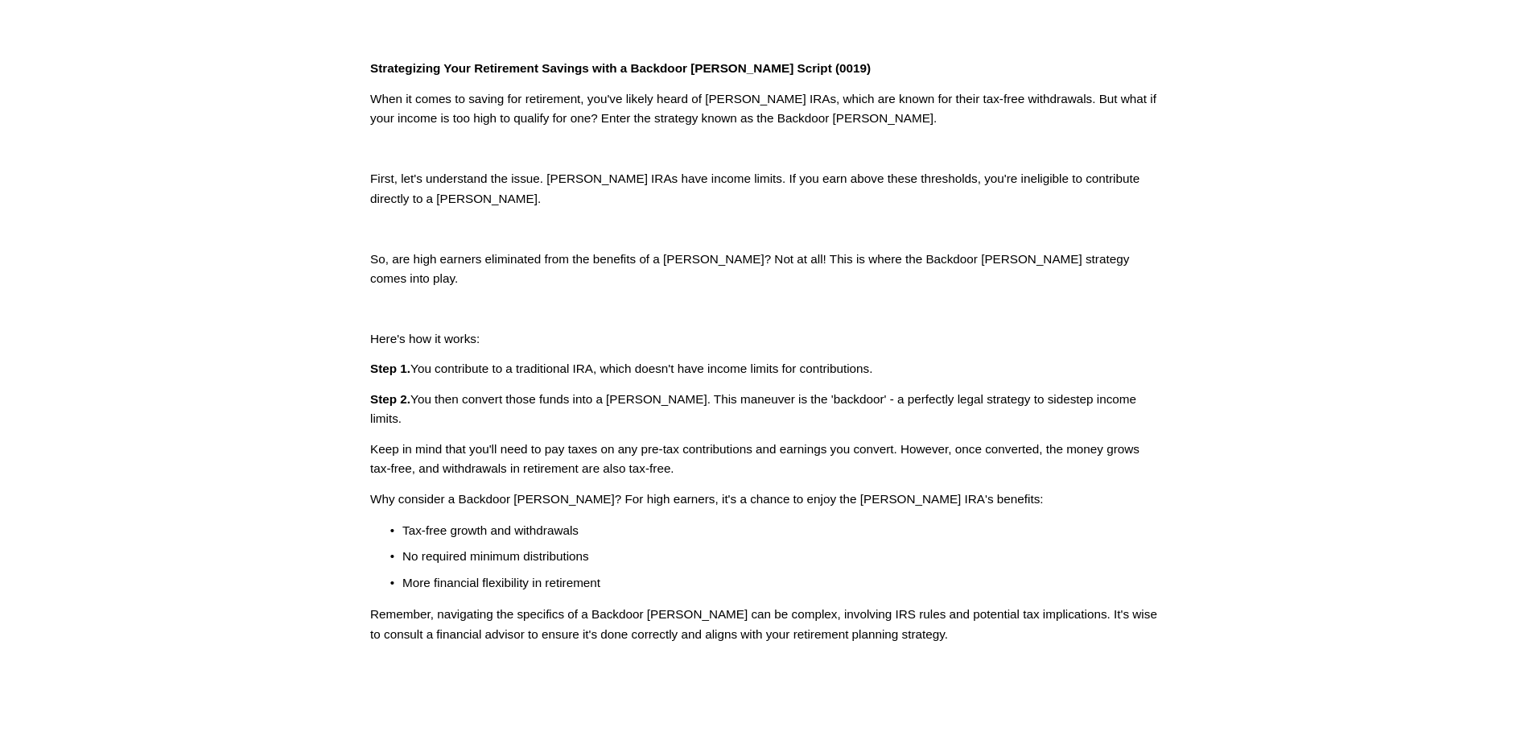
scroll to position [546, 0]
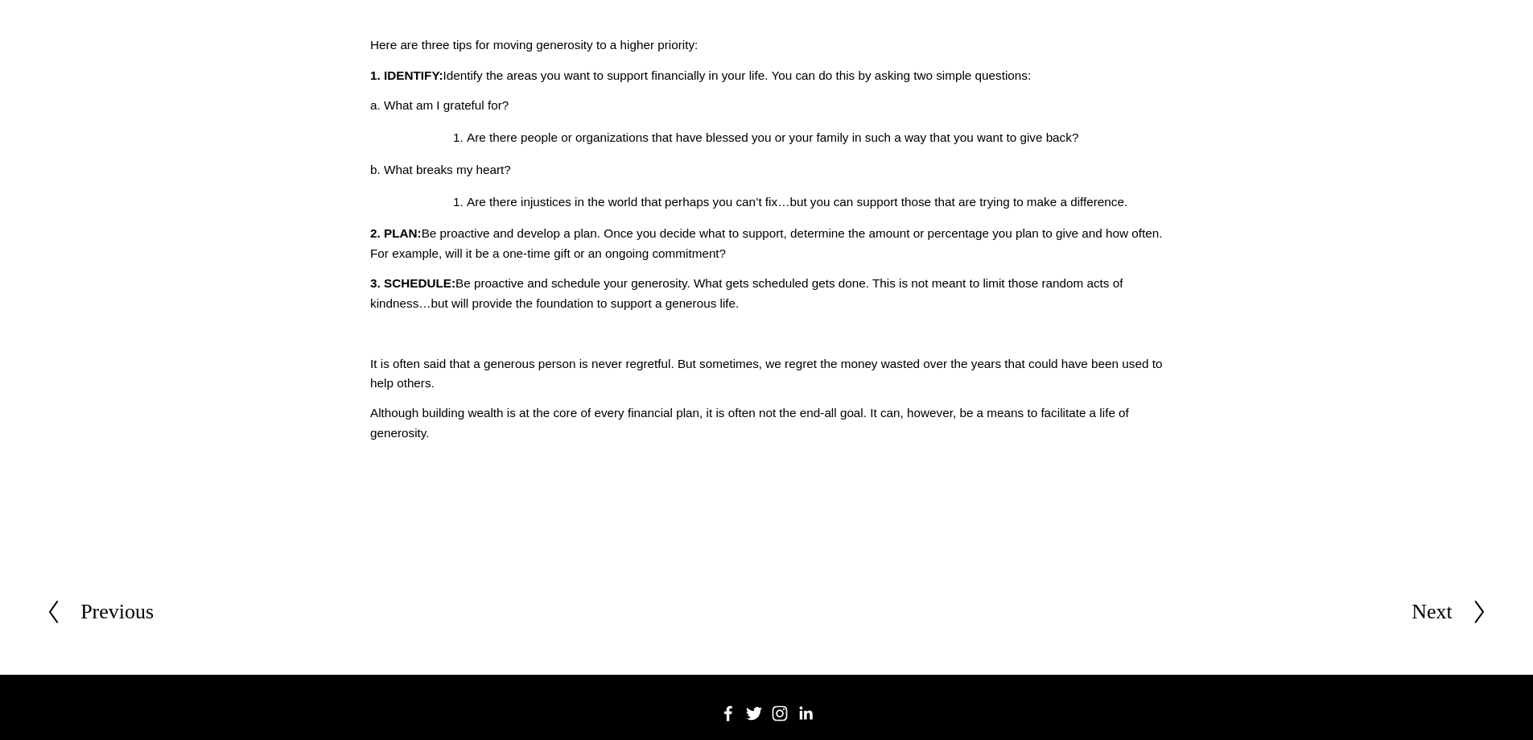
scroll to position [866, 0]
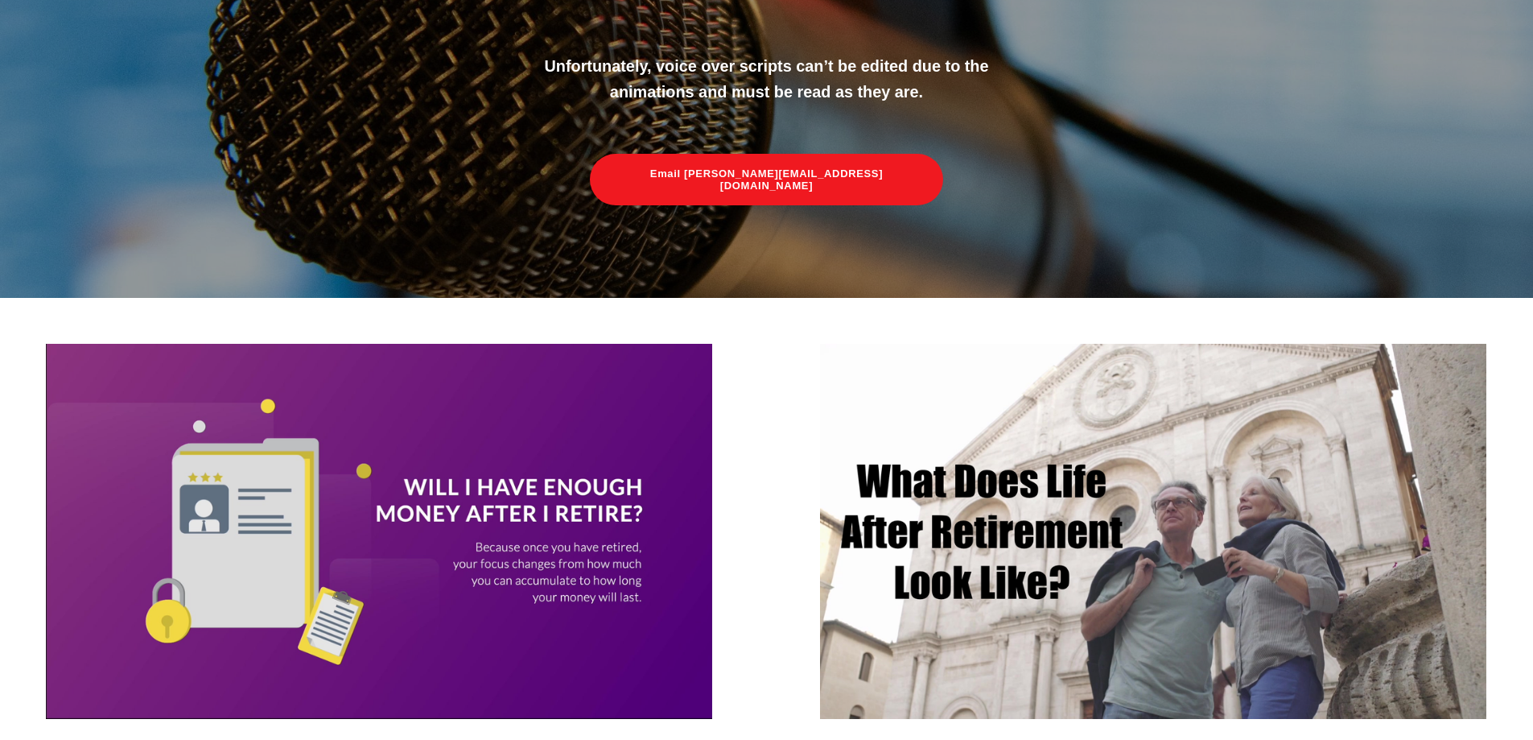
scroll to position [209, 0]
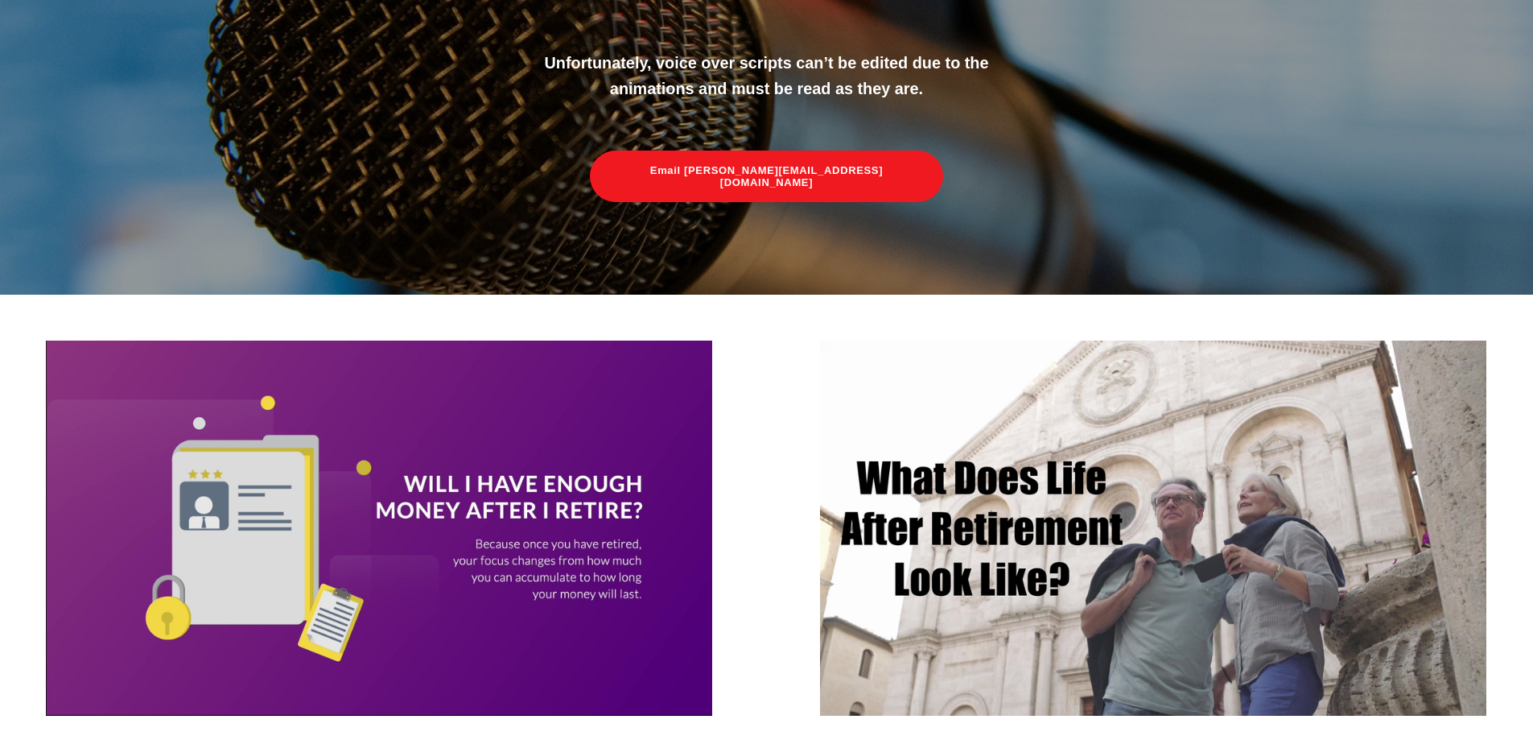
click at [1046, 541] on img at bounding box center [1153, 527] width 666 height 375
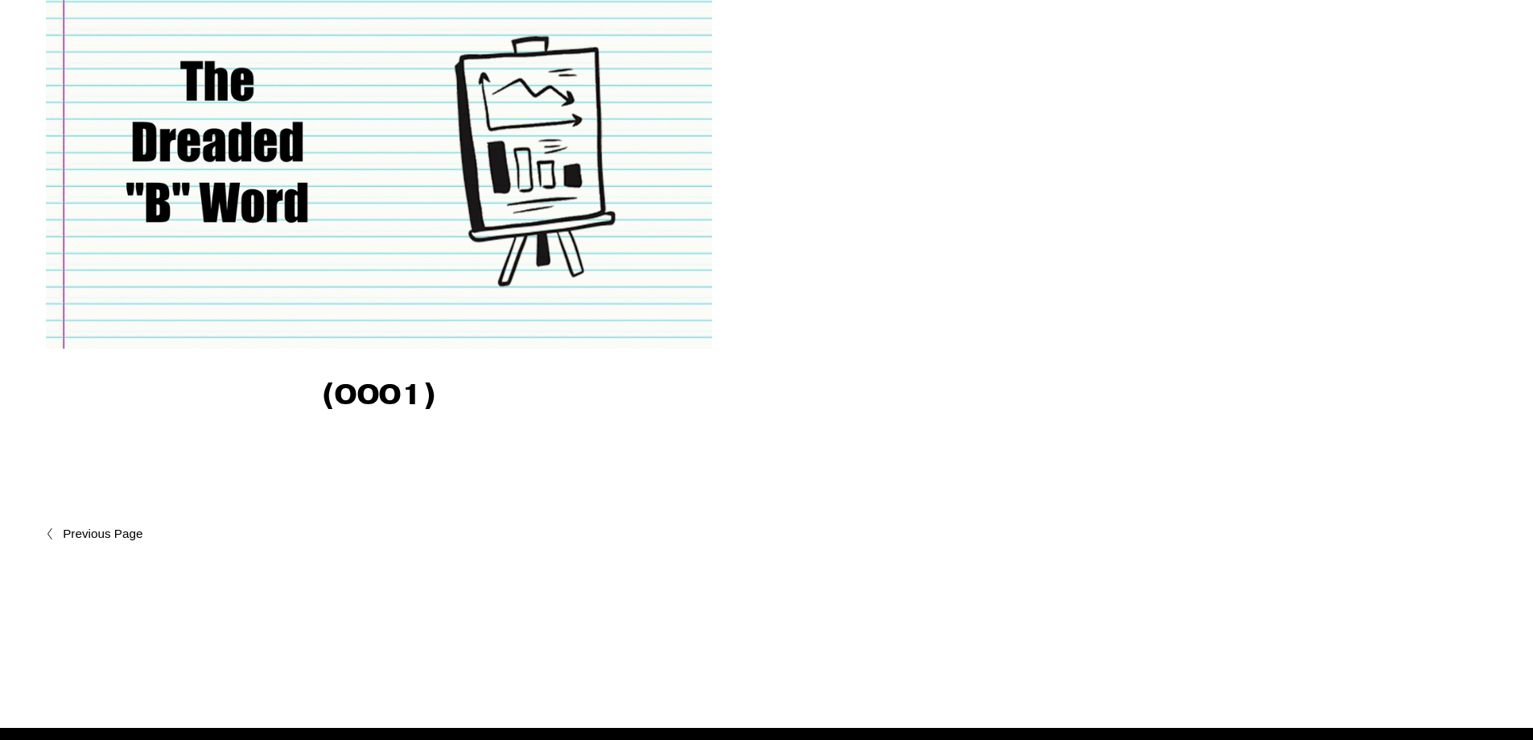
scroll to position [2785, 0]
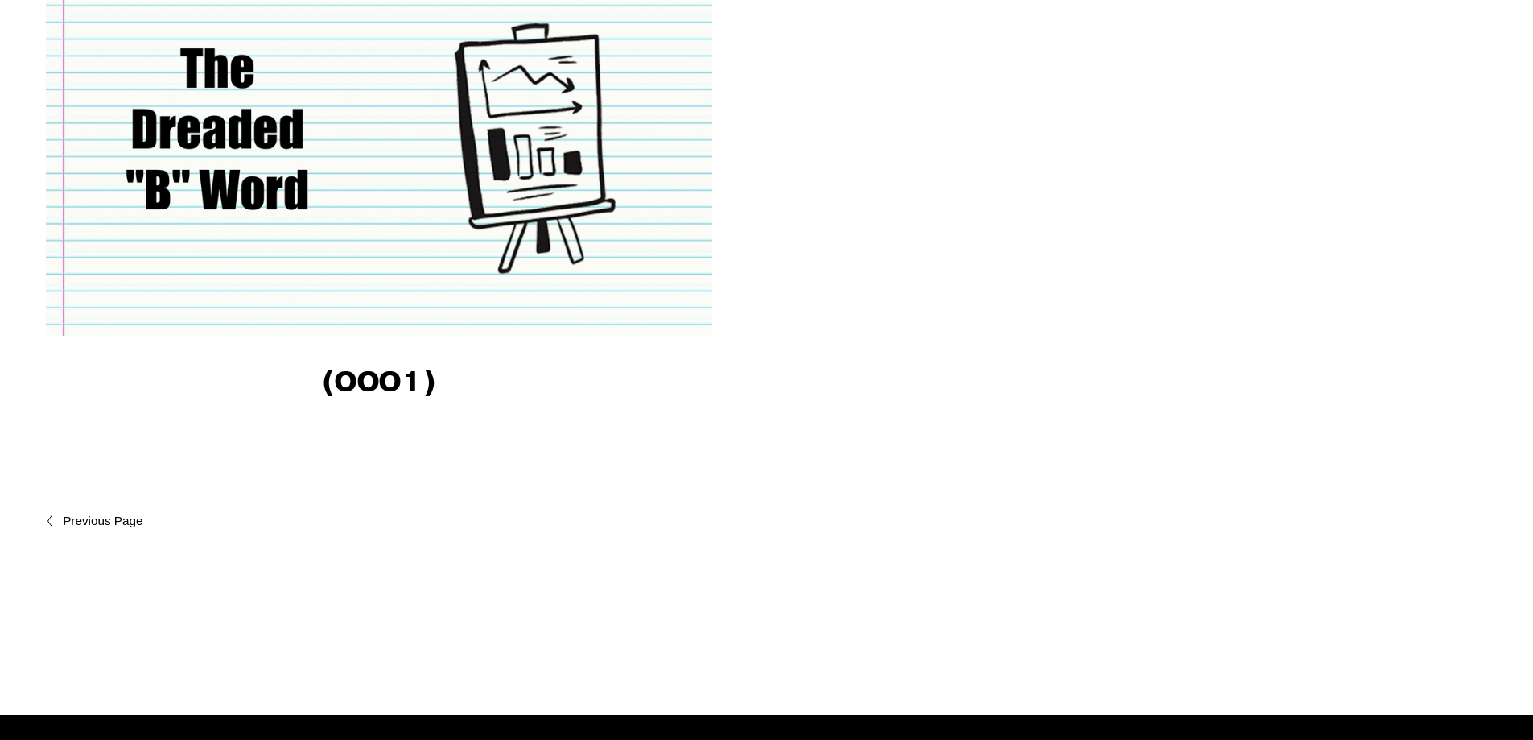
click at [120, 528] on span "Newer Posts" at bounding box center [138, 520] width 150 height 19
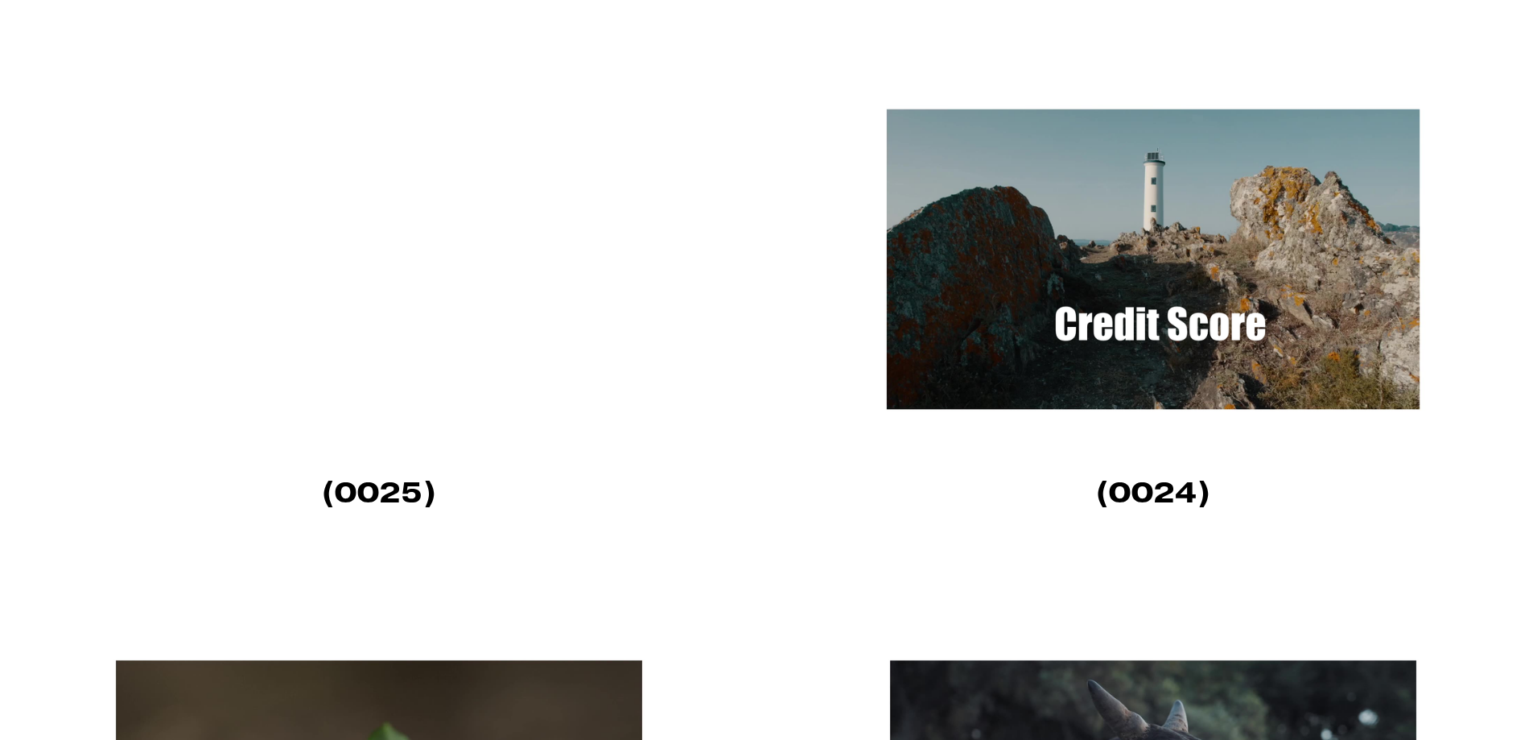
scroll to position [1529, 0]
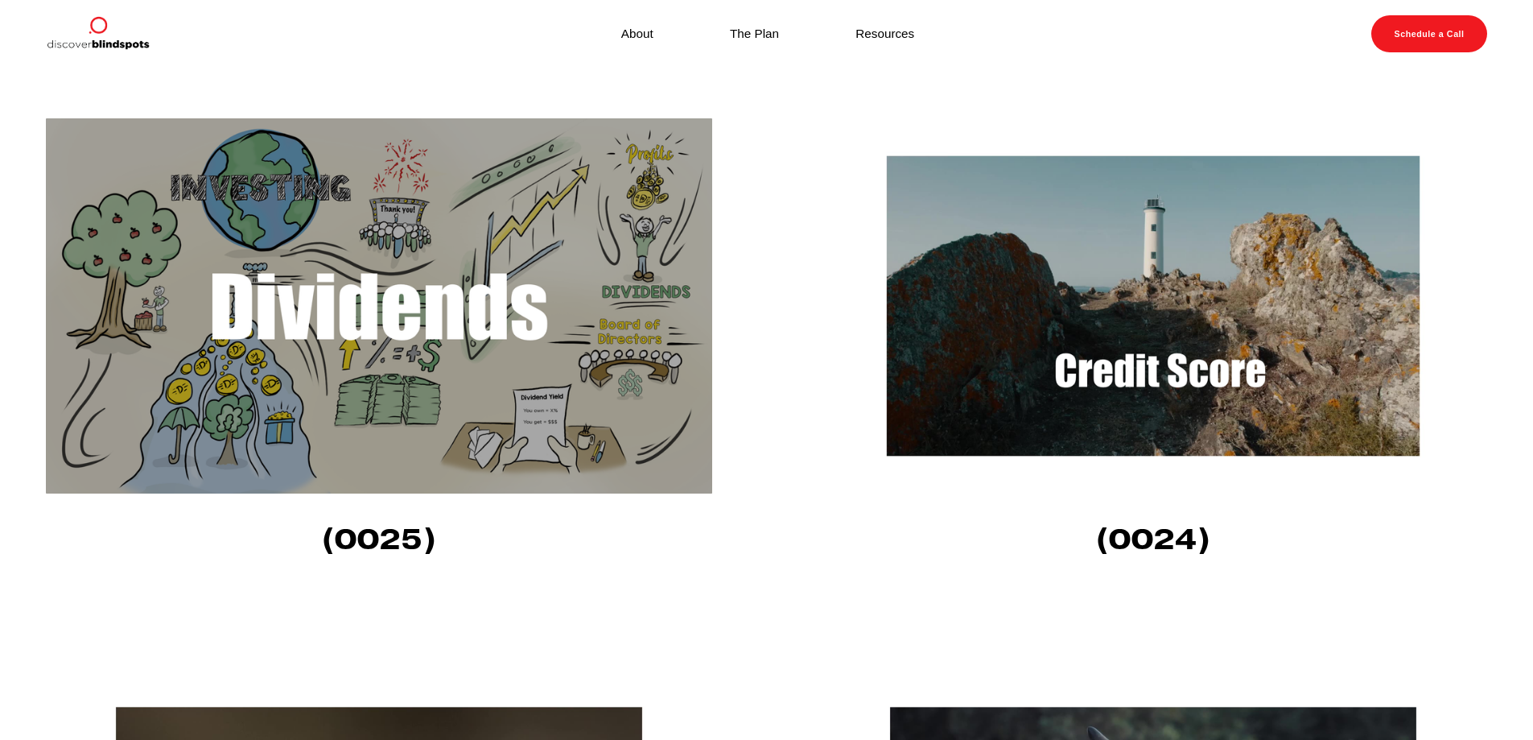
click at [1161, 281] on img at bounding box center [1153, 305] width 666 height 375
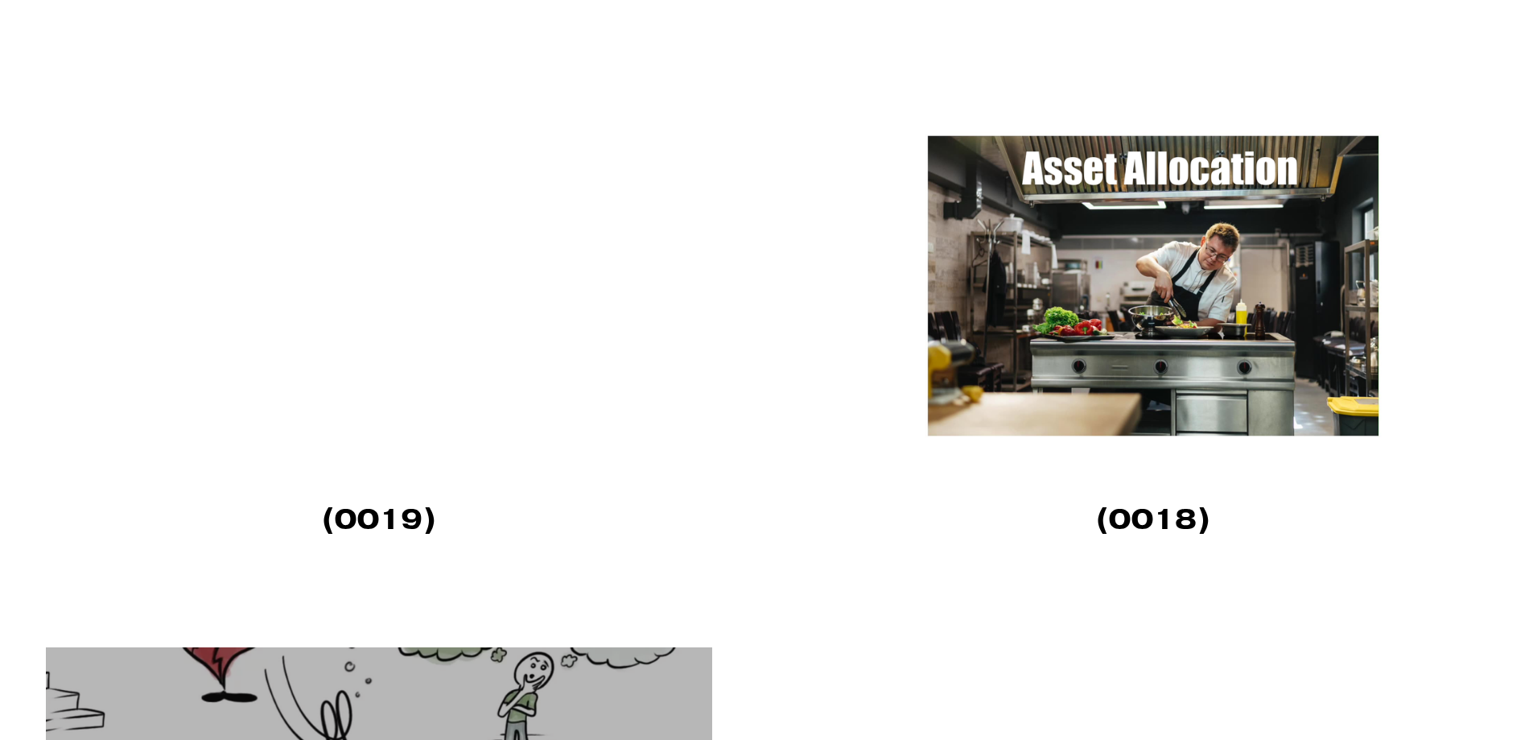
scroll to position [3219, 0]
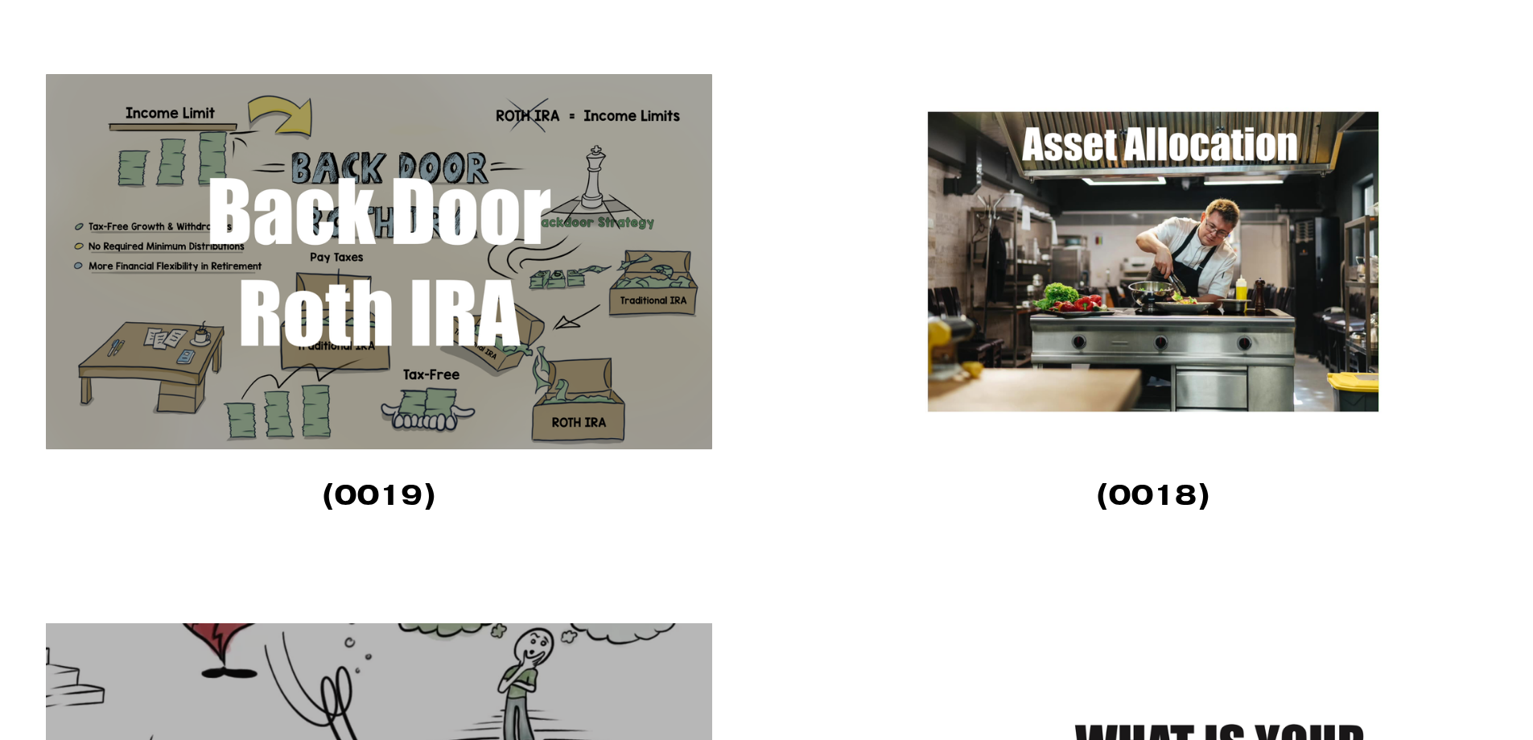
click at [1136, 212] on img at bounding box center [1153, 261] width 666 height 375
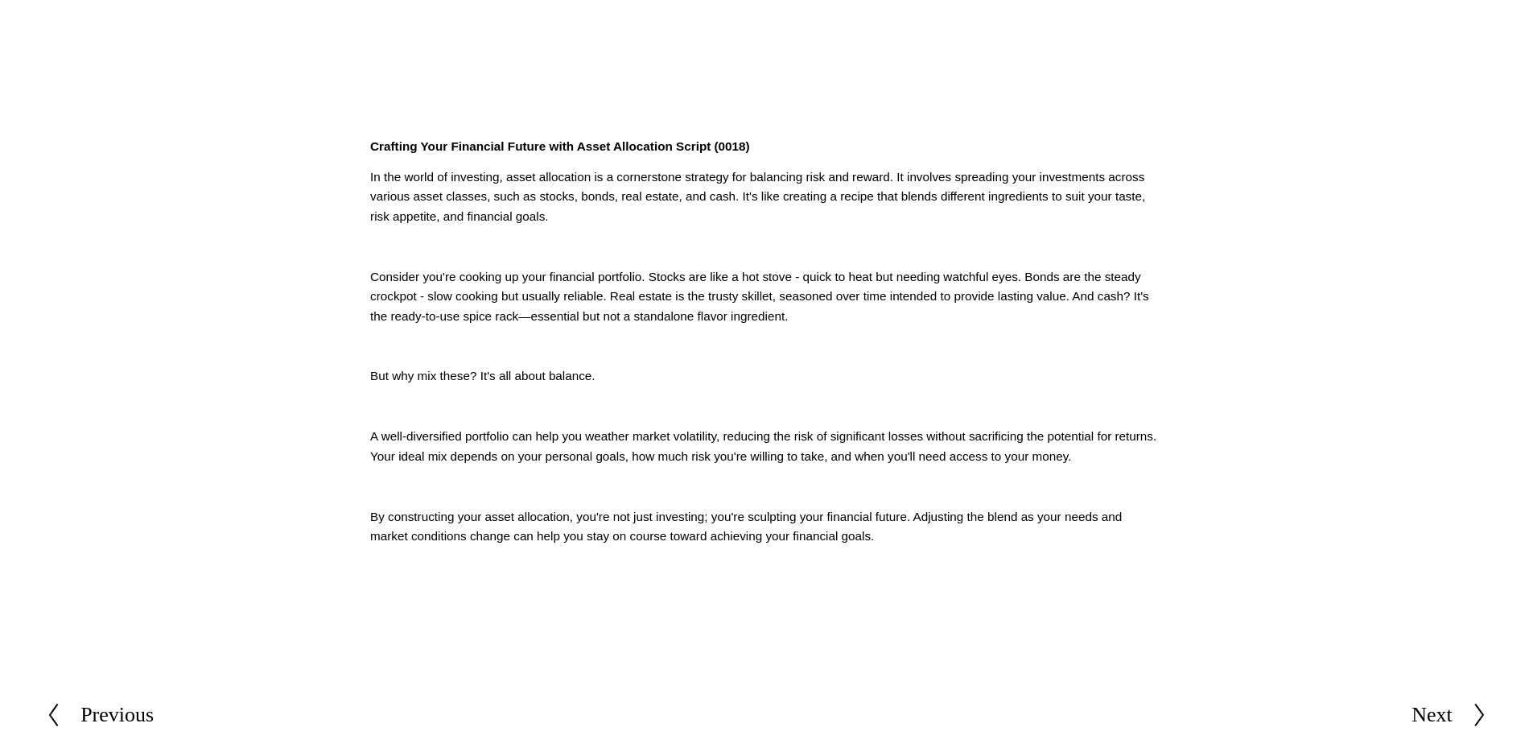
scroll to position [483, 0]
